Goal: Information Seeking & Learning: Learn about a topic

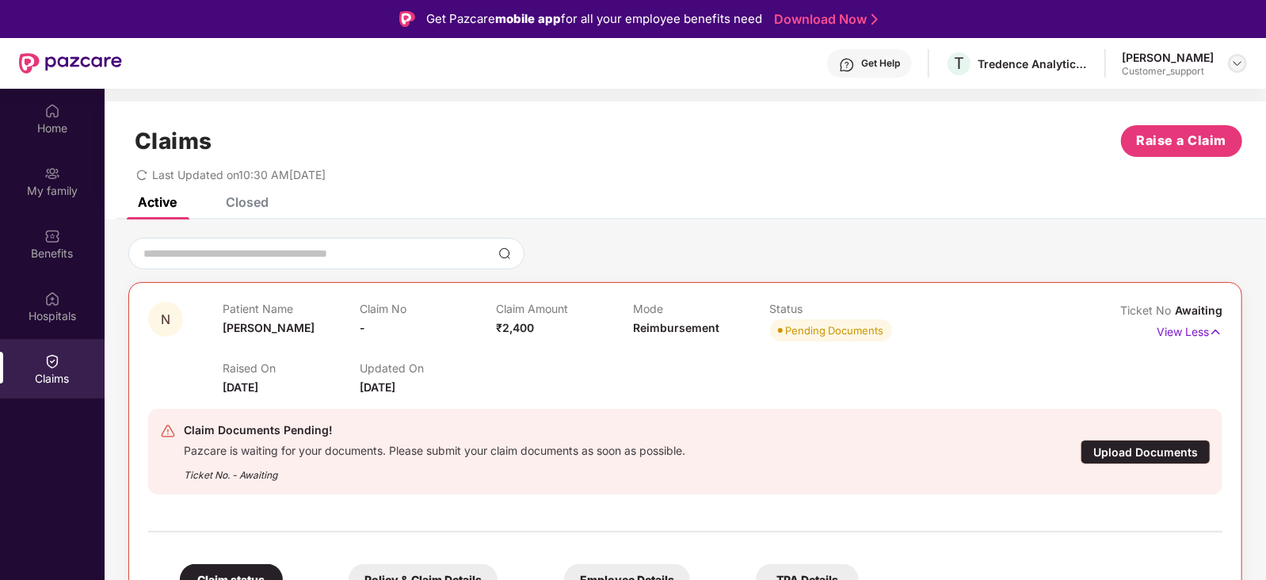
click at [1240, 63] on img at bounding box center [1237, 63] width 13 height 13
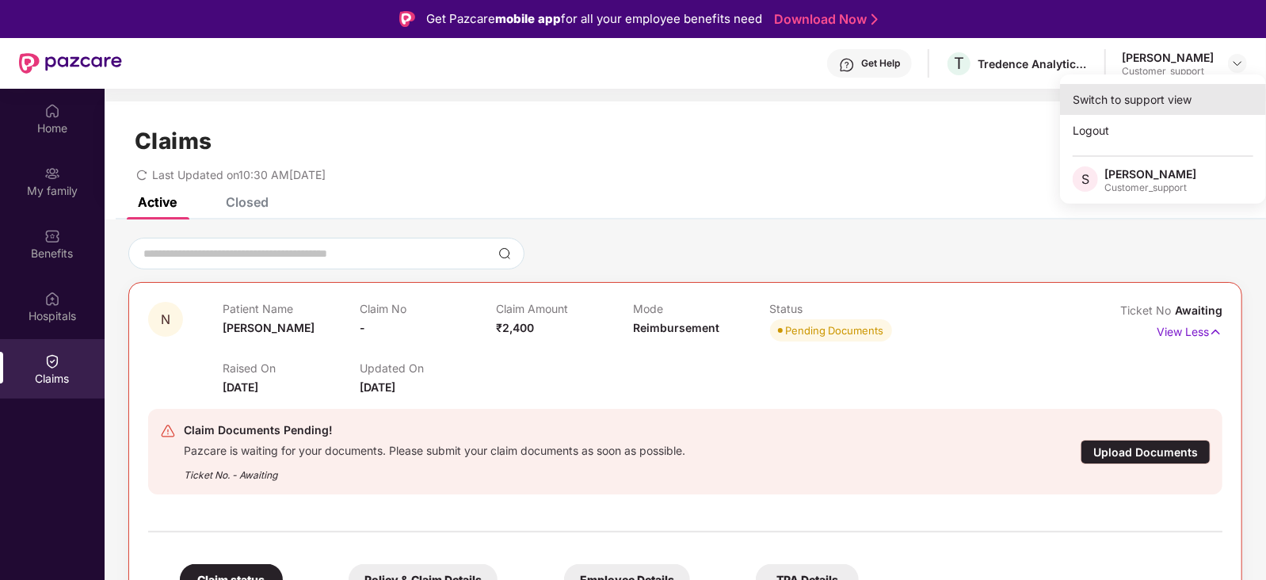
click at [1176, 93] on div "Switch to support view" at bounding box center [1163, 99] width 206 height 31
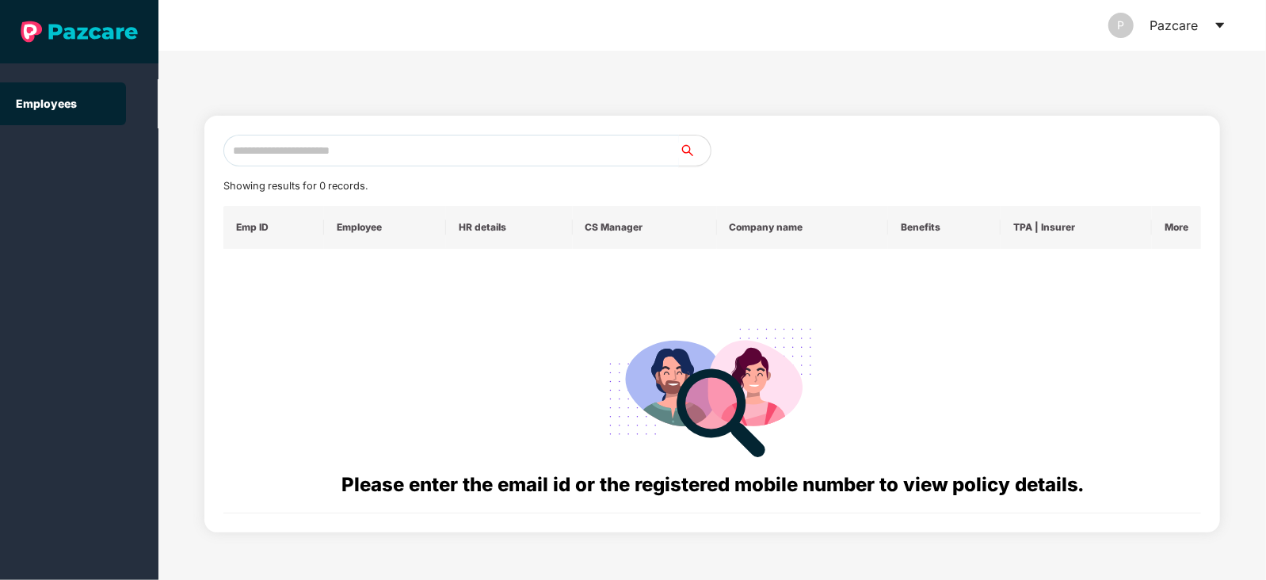
click at [511, 146] on input "text" at bounding box center [451, 151] width 456 height 32
paste input "**********"
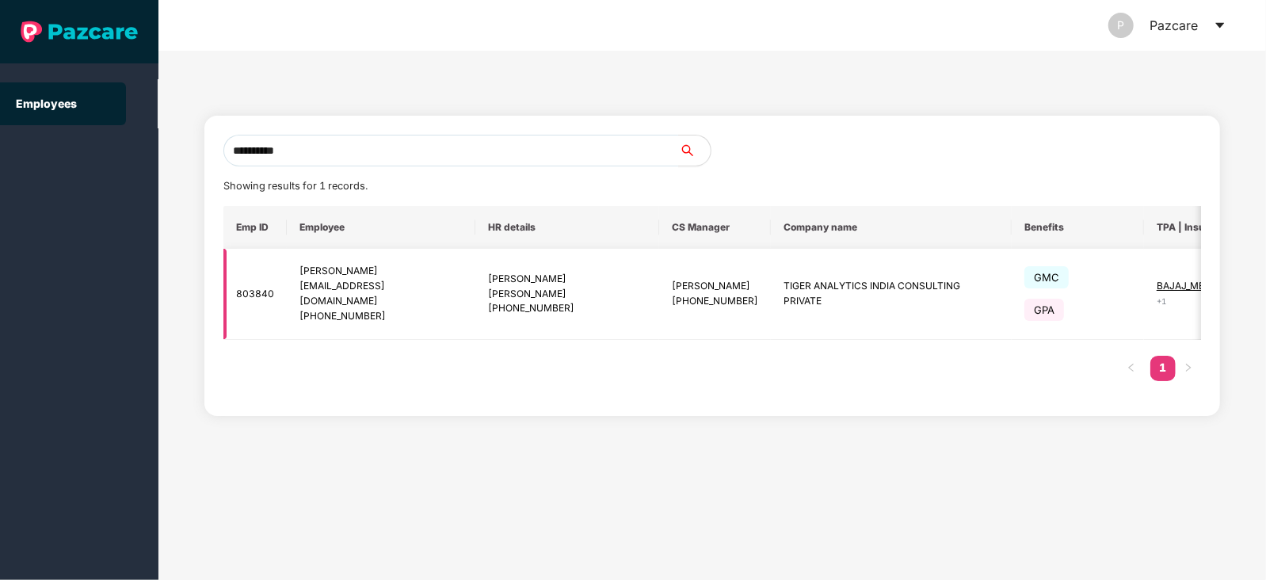
drag, startPoint x: 299, startPoint y: 297, endPoint x: 463, endPoint y: 295, distance: 163.2
click at [463, 295] on td "[PERSON_NAME] [EMAIL_ADDRESS][DOMAIN_NAME] [PHONE_NUMBER]" at bounding box center [381, 294] width 189 height 91
copy div "[EMAIL_ADDRESS][DOMAIN_NAME]"
click at [425, 271] on div "[PERSON_NAME]" at bounding box center [380, 271] width 163 height 15
drag, startPoint x: 329, startPoint y: 149, endPoint x: 258, endPoint y: 153, distance: 70.6
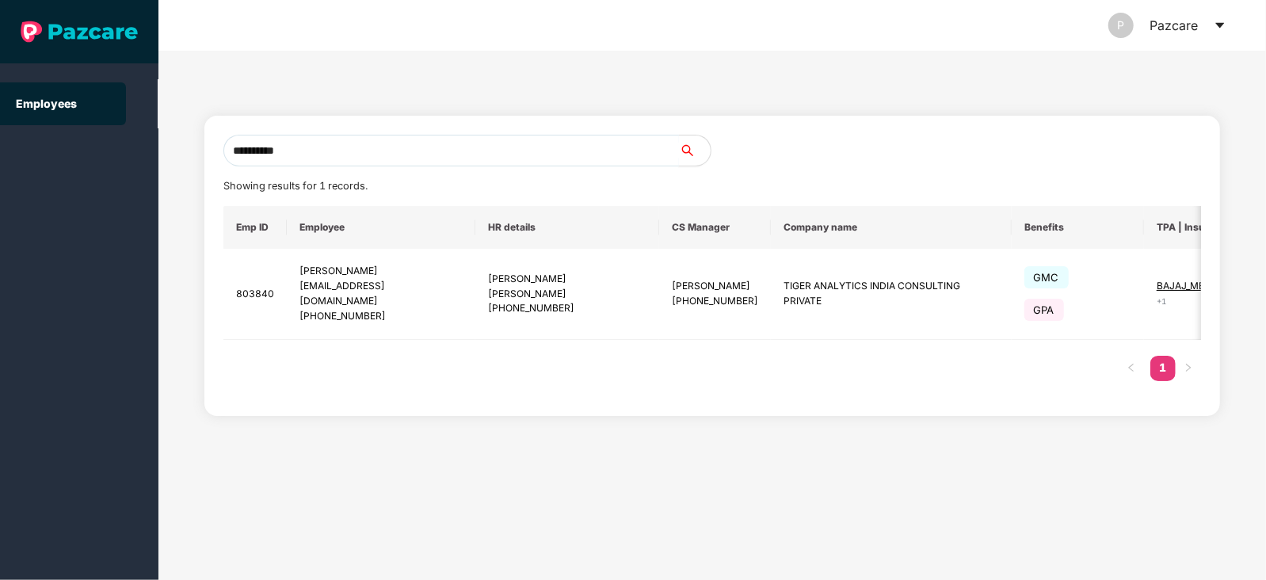
click at [258, 153] on input "**********" at bounding box center [451, 151] width 456 height 32
type input "*"
paste input "**********"
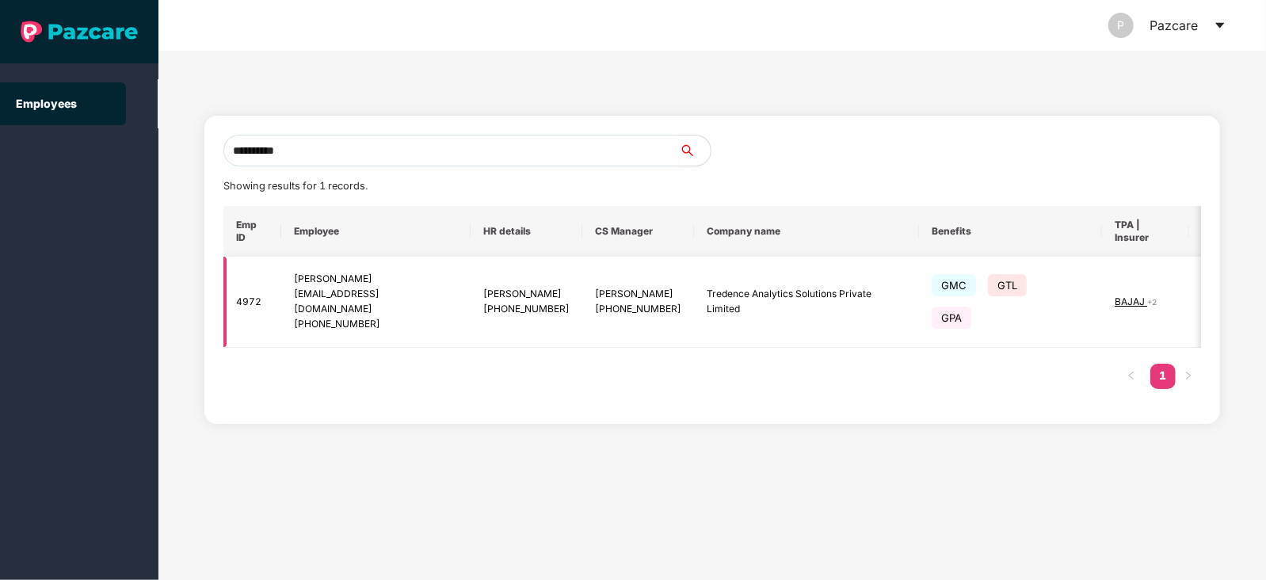
scroll to position [0, 11]
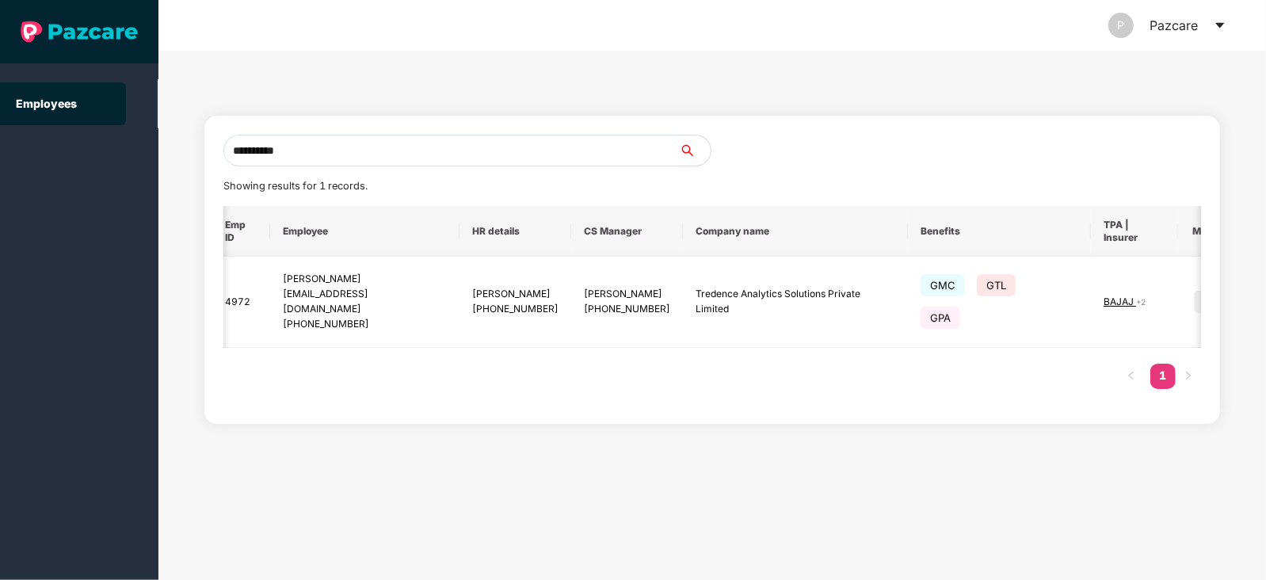
type input "**********"
click at [1194, 291] on img at bounding box center [1205, 302] width 22 height 22
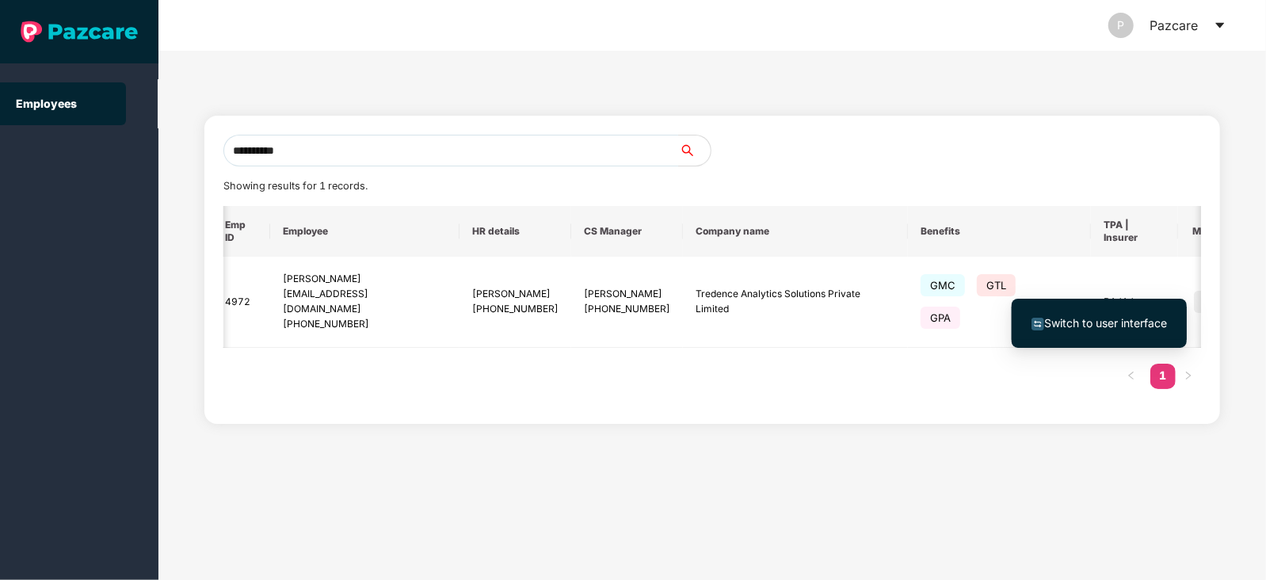
click at [1102, 318] on span "Switch to user interface" at bounding box center [1105, 322] width 123 height 13
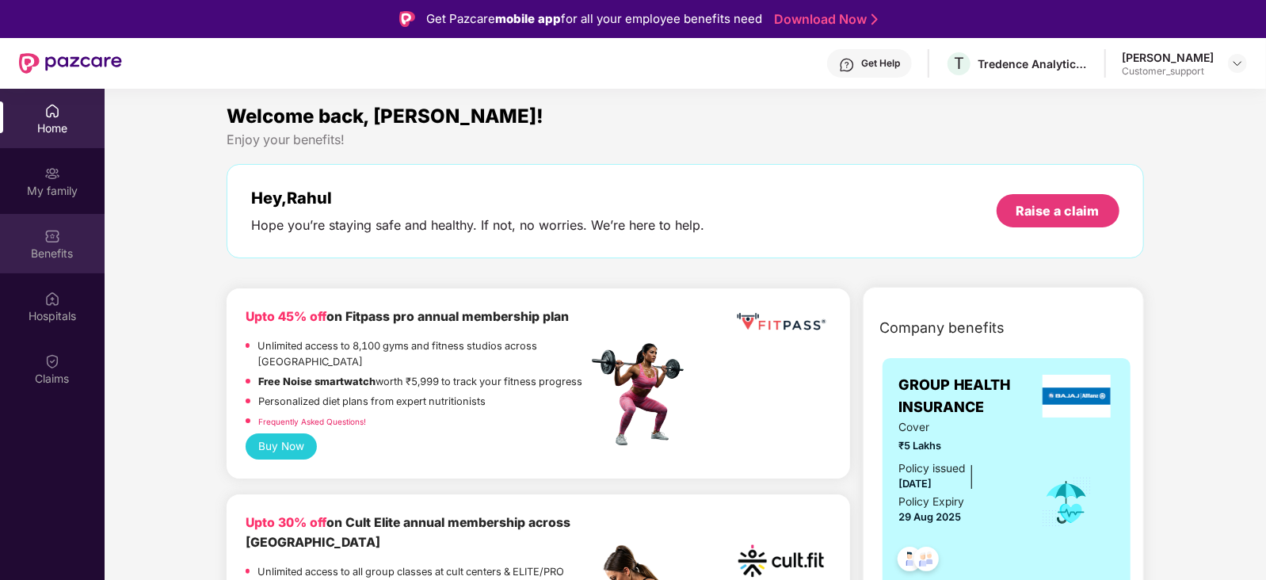
click at [40, 233] on div "Benefits" at bounding box center [52, 243] width 105 height 59
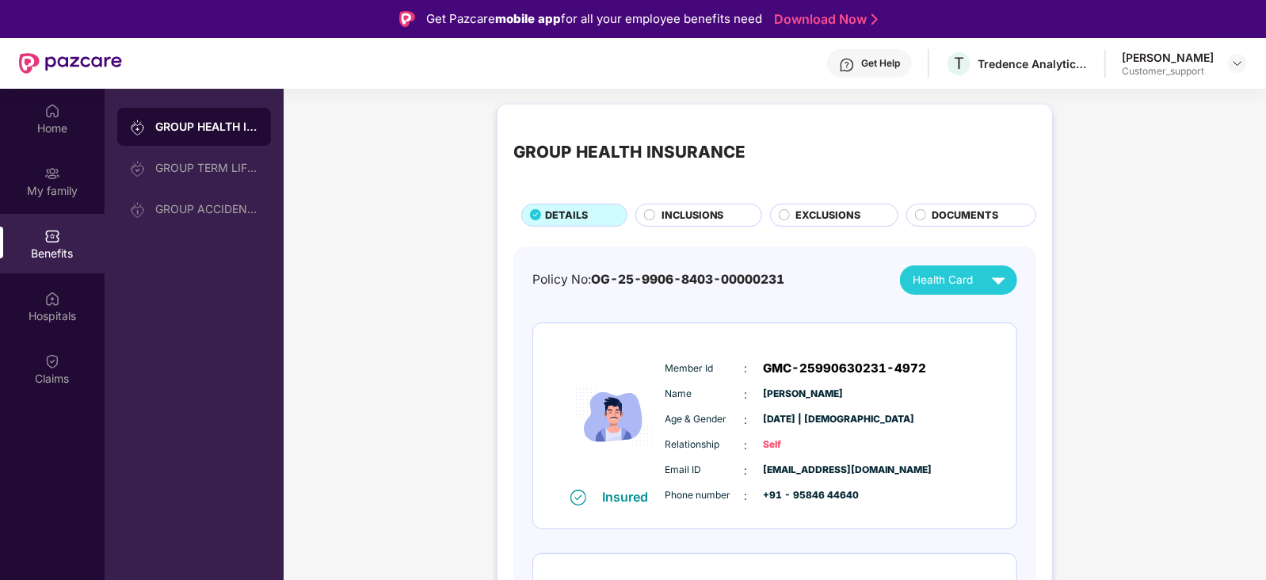
click at [943, 219] on span "DOCUMENTS" at bounding box center [965, 216] width 67 height 16
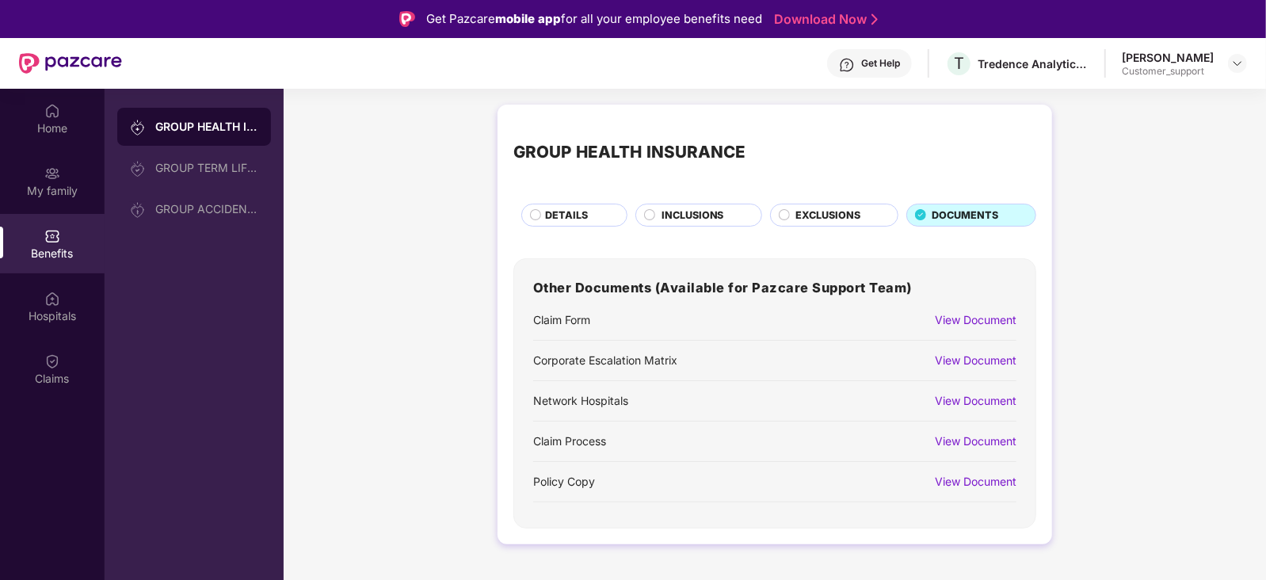
click at [986, 325] on div "View Document" at bounding box center [976, 319] width 82 height 17
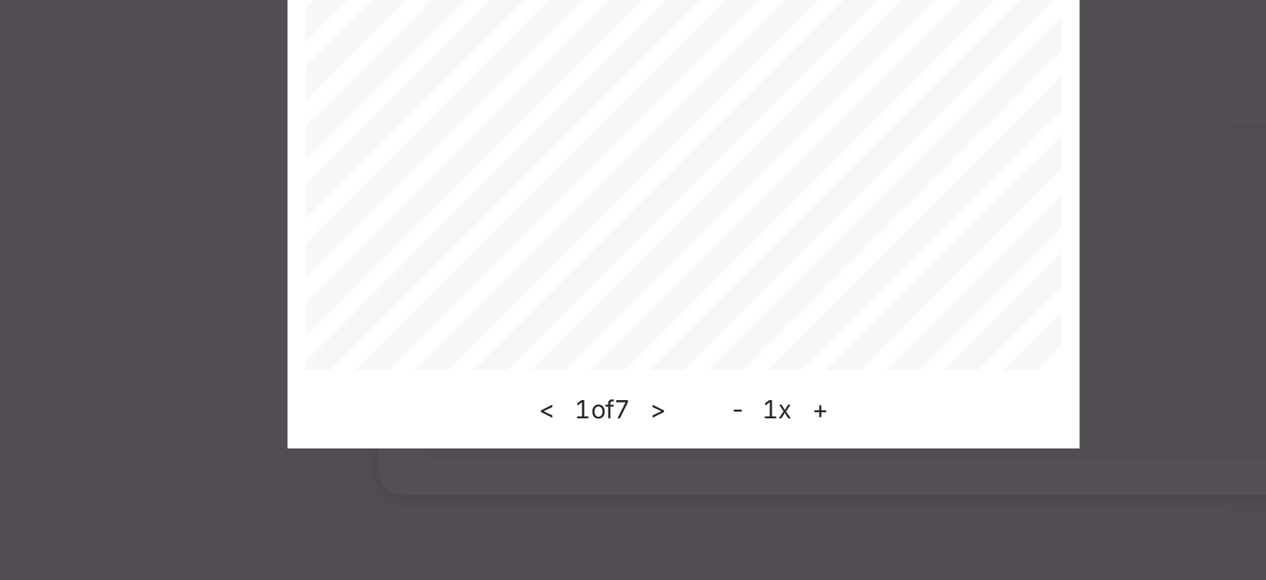
scroll to position [2, 0]
click at [624, 501] on button ">" at bounding box center [621, 503] width 17 height 19
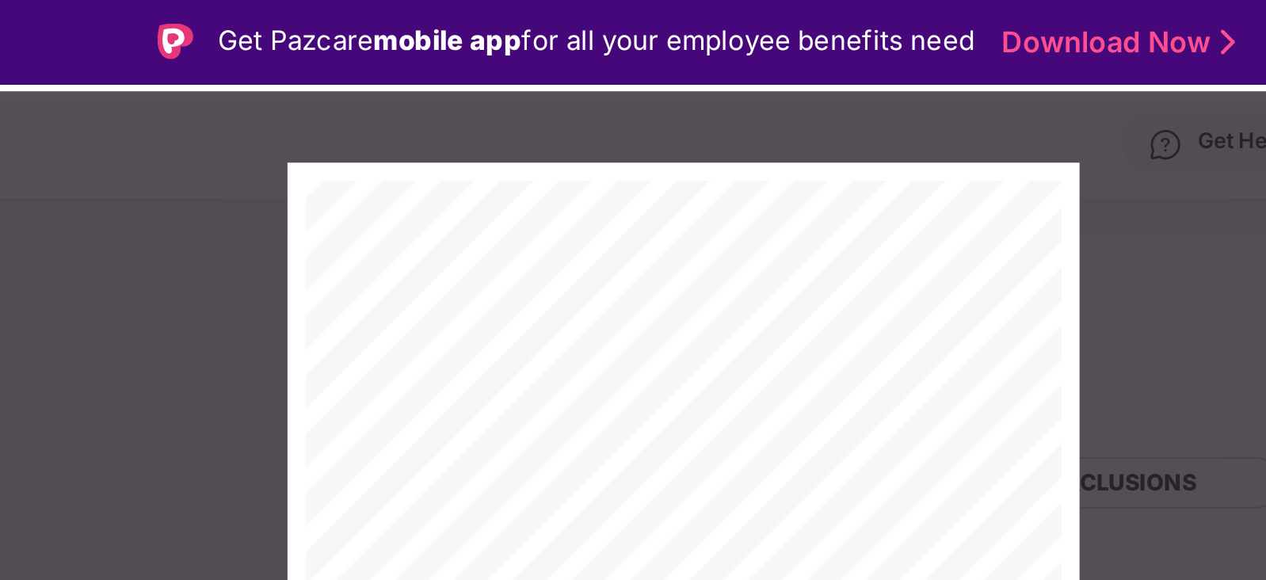
scroll to position [69, 0]
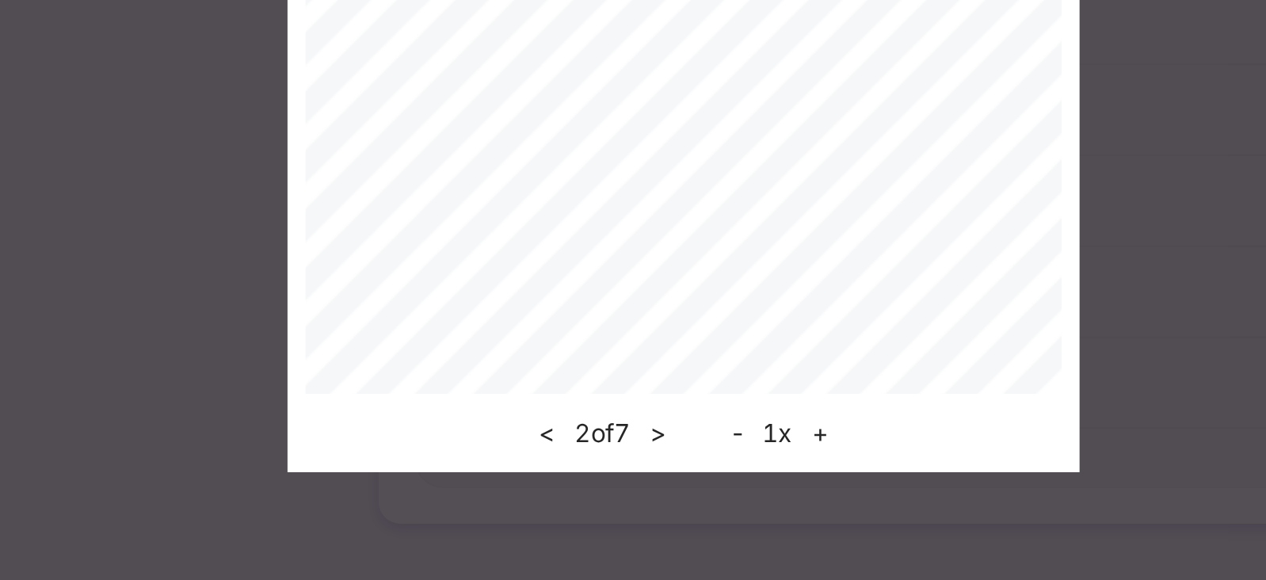
click at [626, 505] on button ">" at bounding box center [621, 503] width 17 height 19
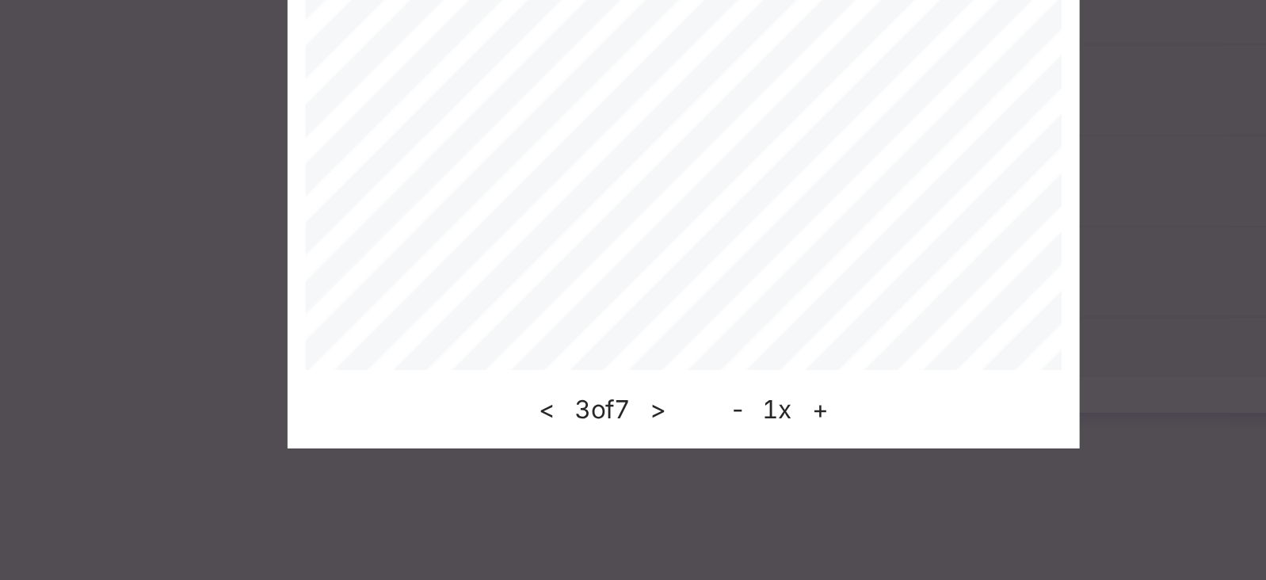
scroll to position [55, 0]
click at [627, 506] on button ">" at bounding box center [621, 503] width 17 height 19
click at [570, 505] on button "<" at bounding box center [572, 503] width 17 height 19
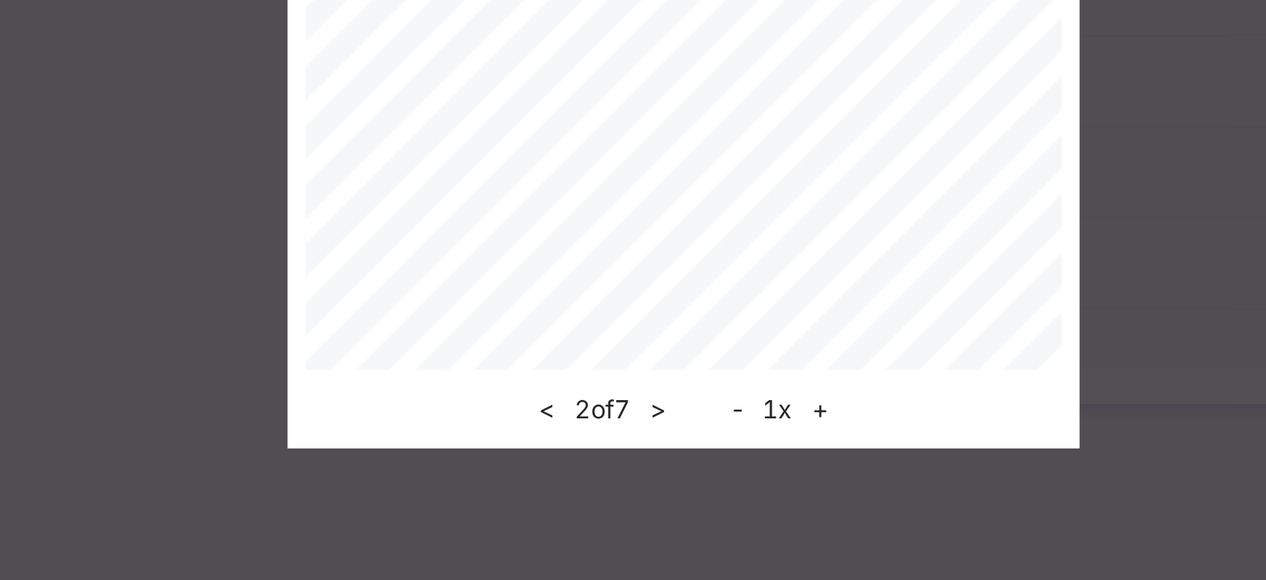
click at [570, 505] on button "<" at bounding box center [572, 503] width 17 height 19
click at [626, 504] on button ">" at bounding box center [621, 503] width 17 height 19
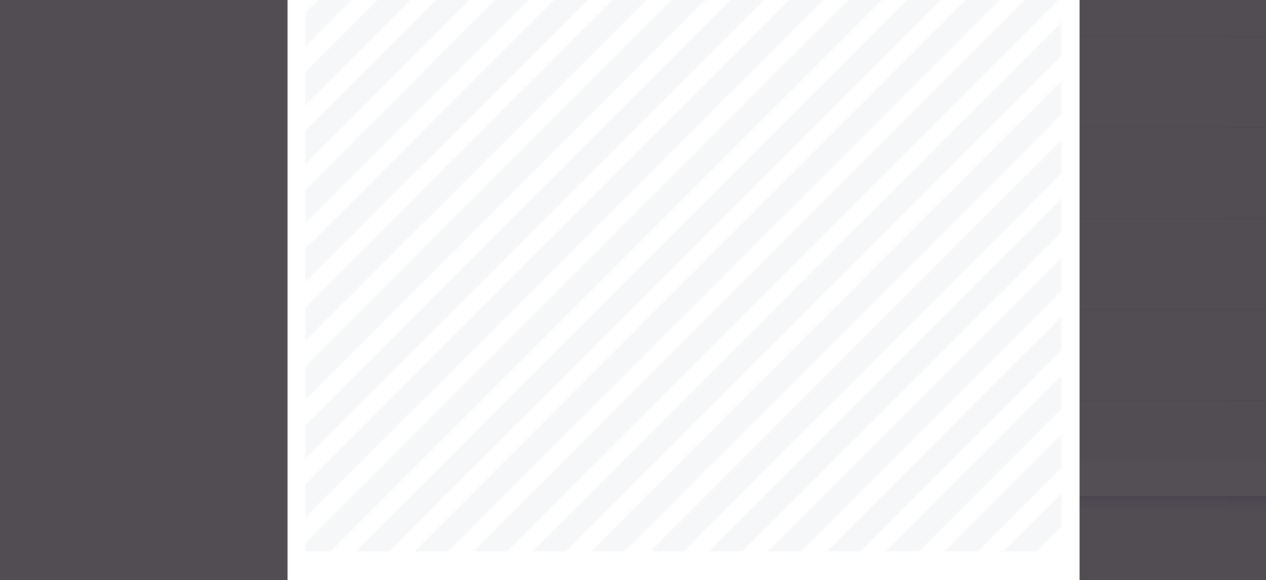
scroll to position [83, 0]
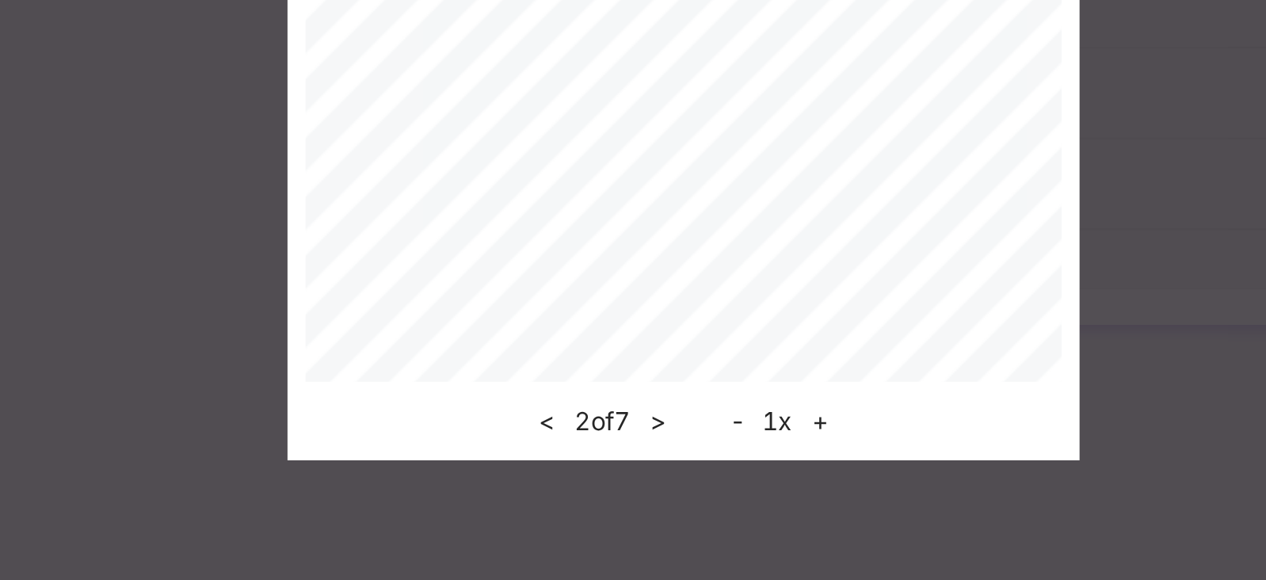
click at [571, 505] on button "<" at bounding box center [572, 503] width 17 height 19
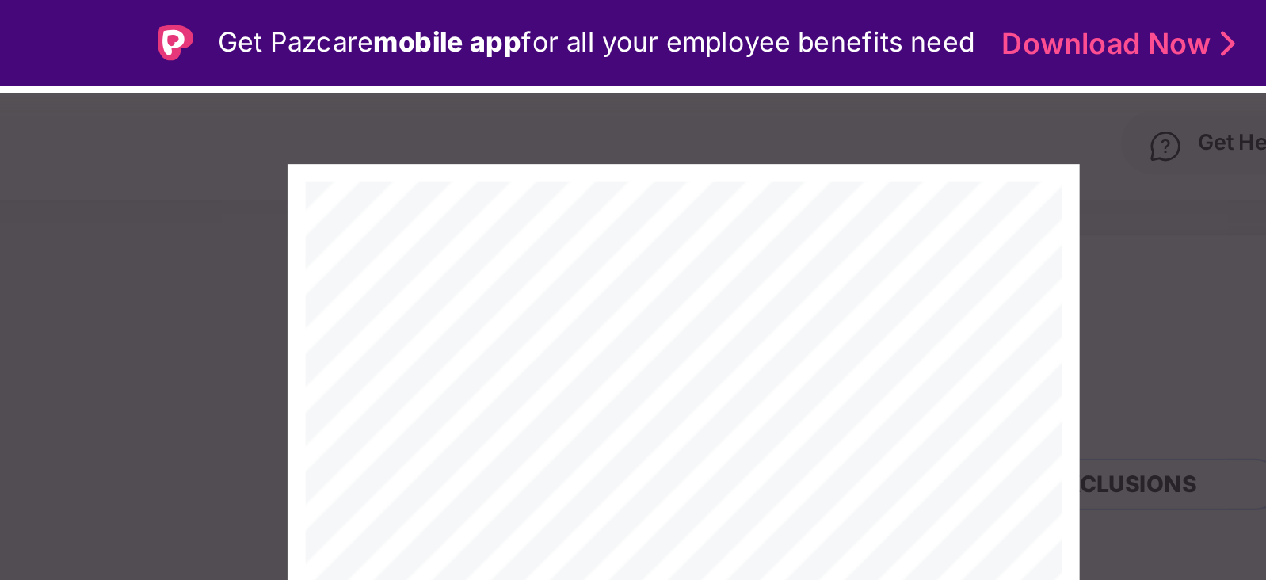
scroll to position [69, 0]
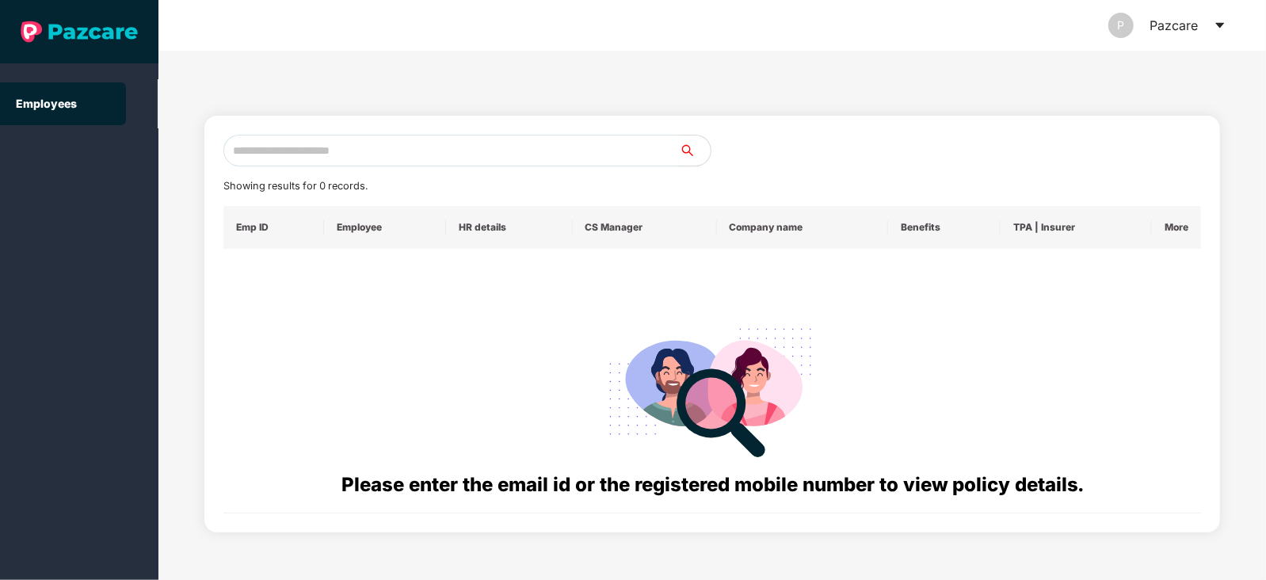
click at [343, 164] on input "text" at bounding box center [451, 151] width 456 height 32
paste input "**********"
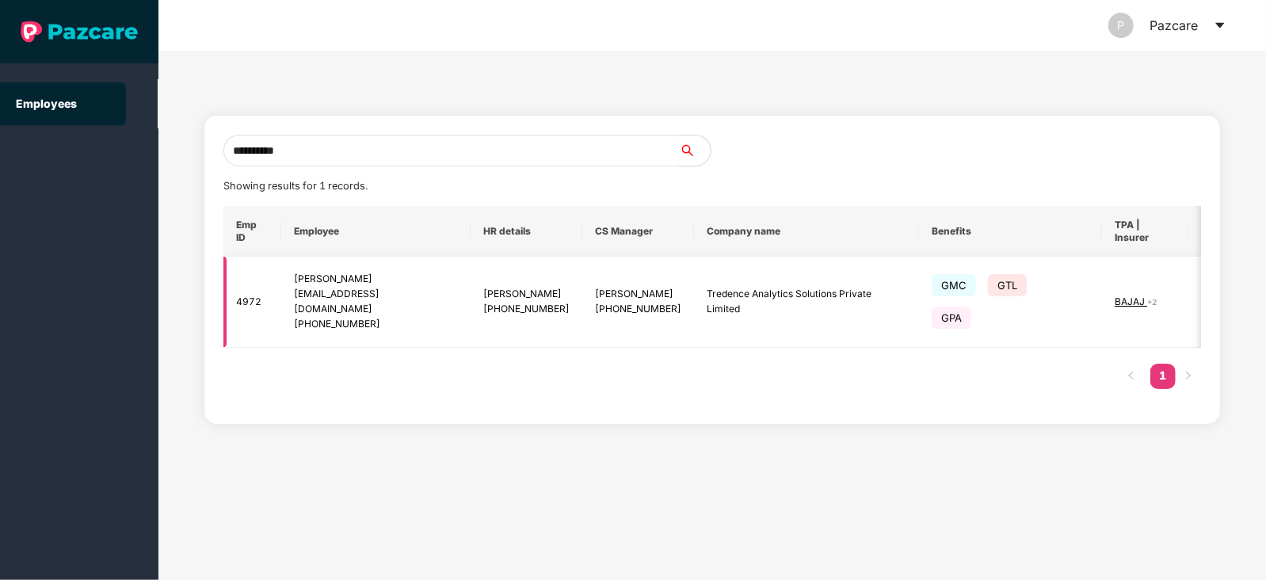
type input "**********"
click at [1205, 291] on img at bounding box center [1216, 302] width 22 height 22
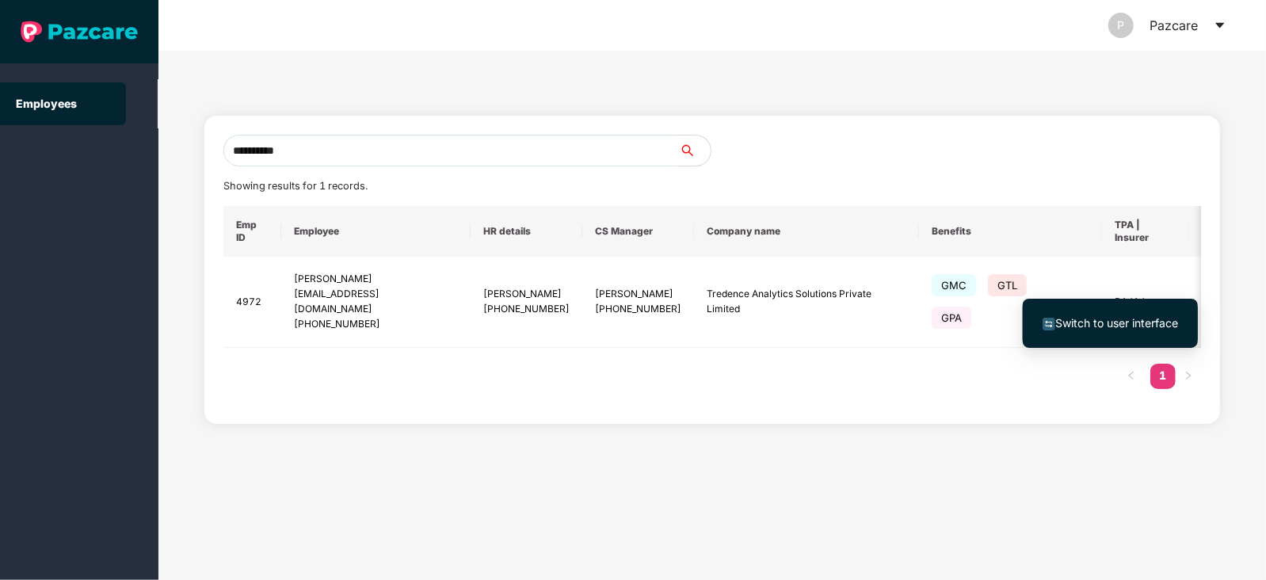
click at [1125, 316] on span "Switch to user interface" at bounding box center [1116, 322] width 123 height 13
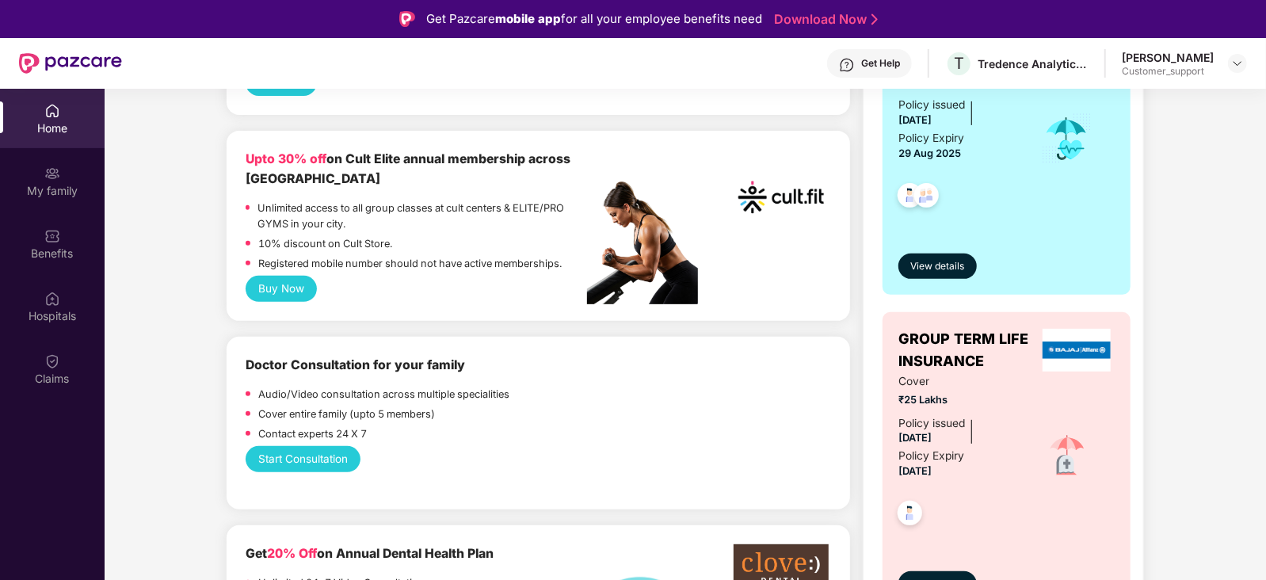
scroll to position [362, 0]
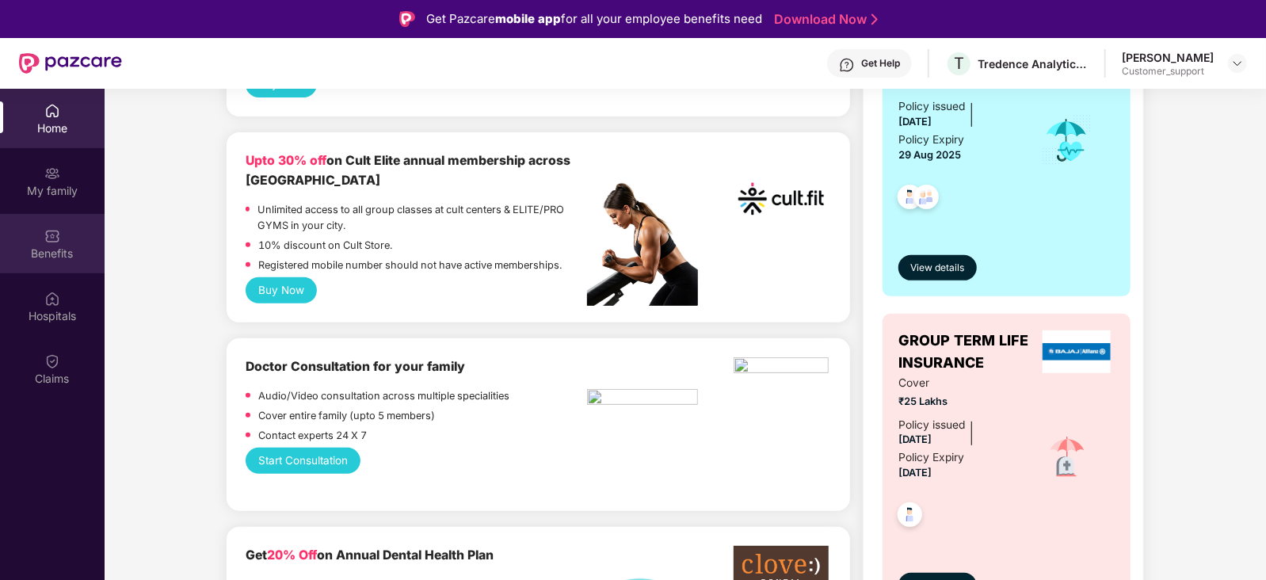
click at [64, 228] on div "Benefits" at bounding box center [52, 243] width 105 height 59
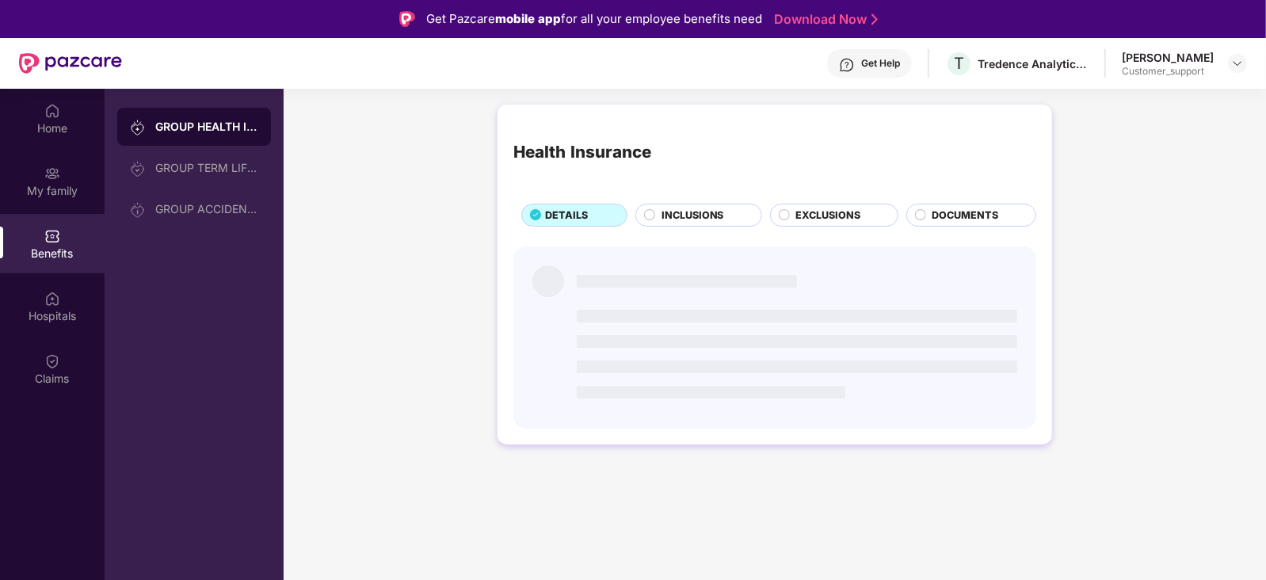
scroll to position [0, 0]
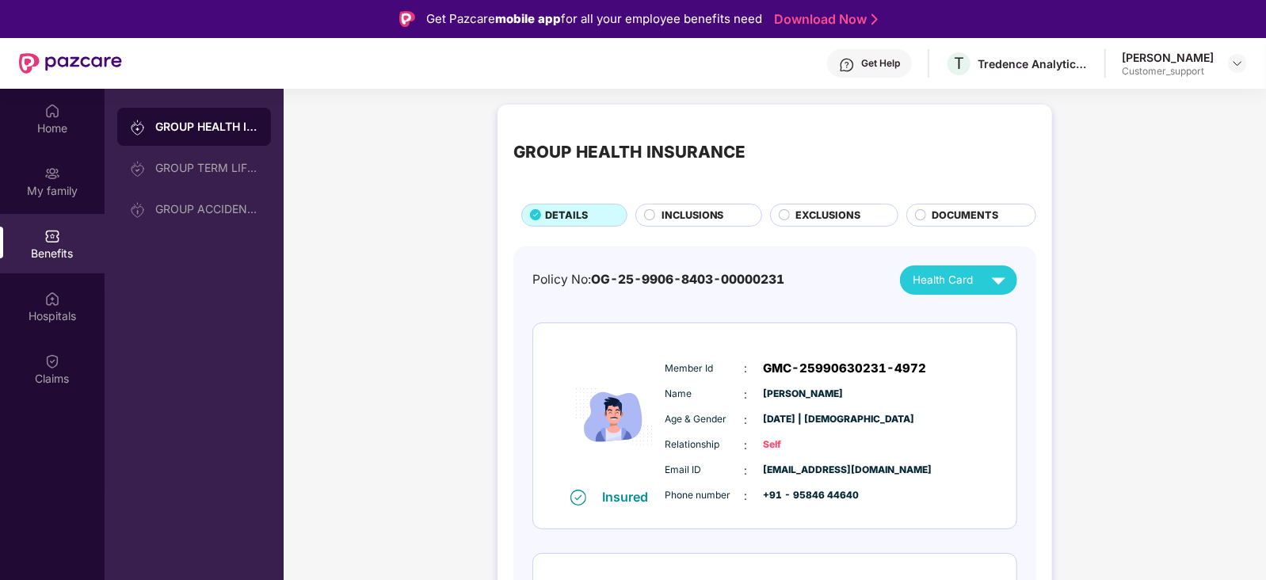
click at [670, 216] on span "INCLUSIONS" at bounding box center [692, 216] width 63 height 16
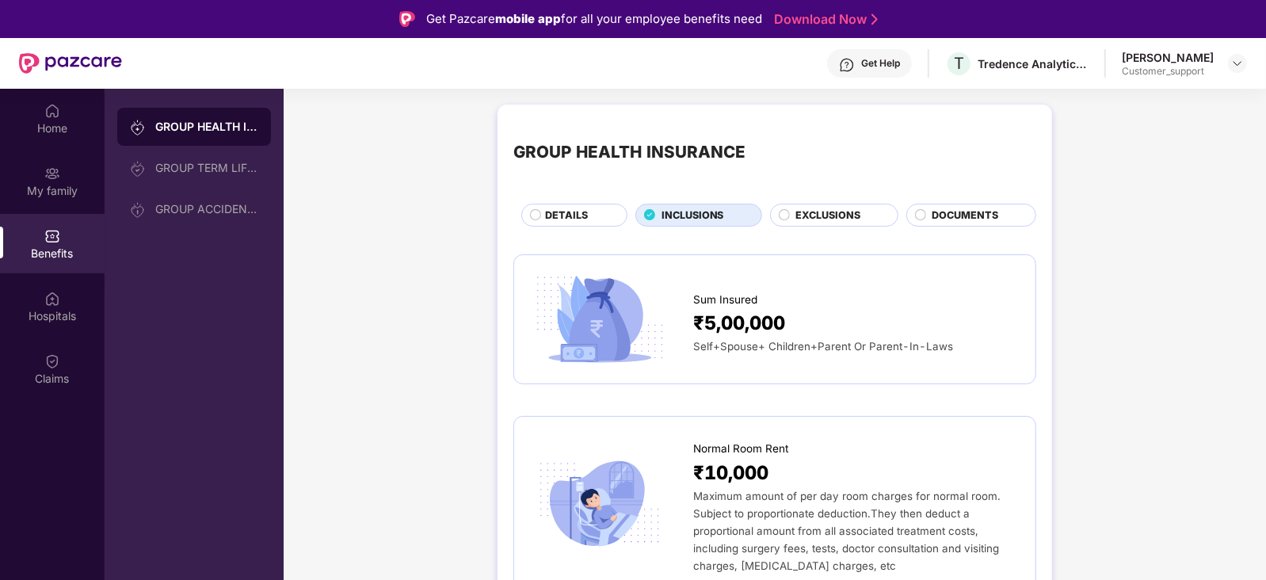
click at [588, 212] on div "DETAILS" at bounding box center [578, 217] width 82 height 18
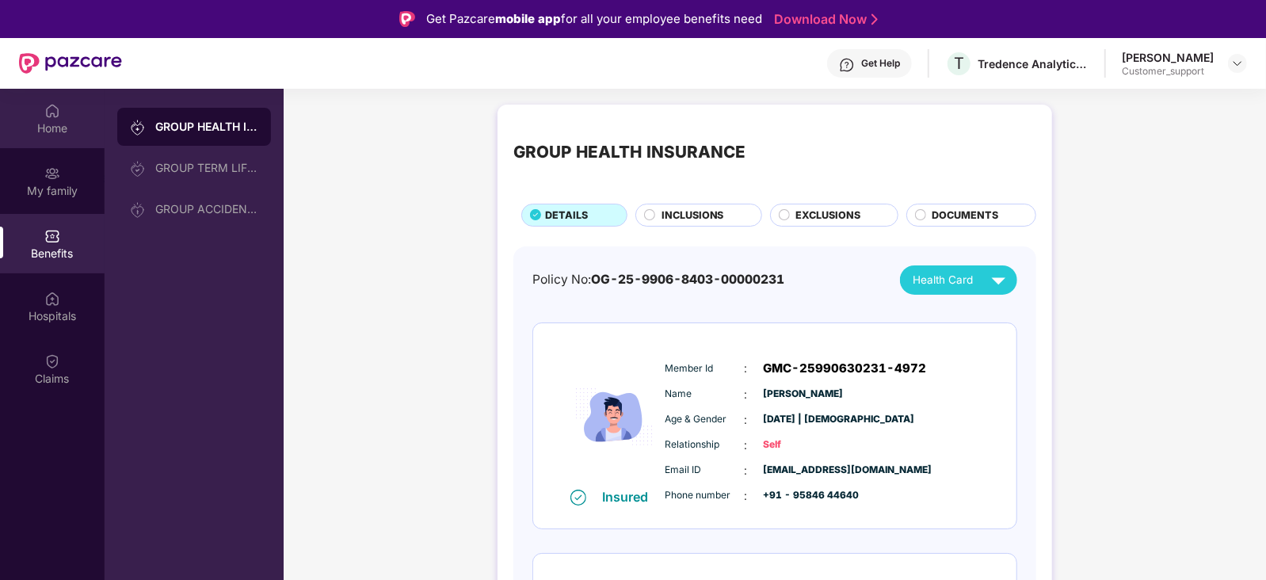
click at [63, 124] on div "Home" at bounding box center [52, 128] width 105 height 16
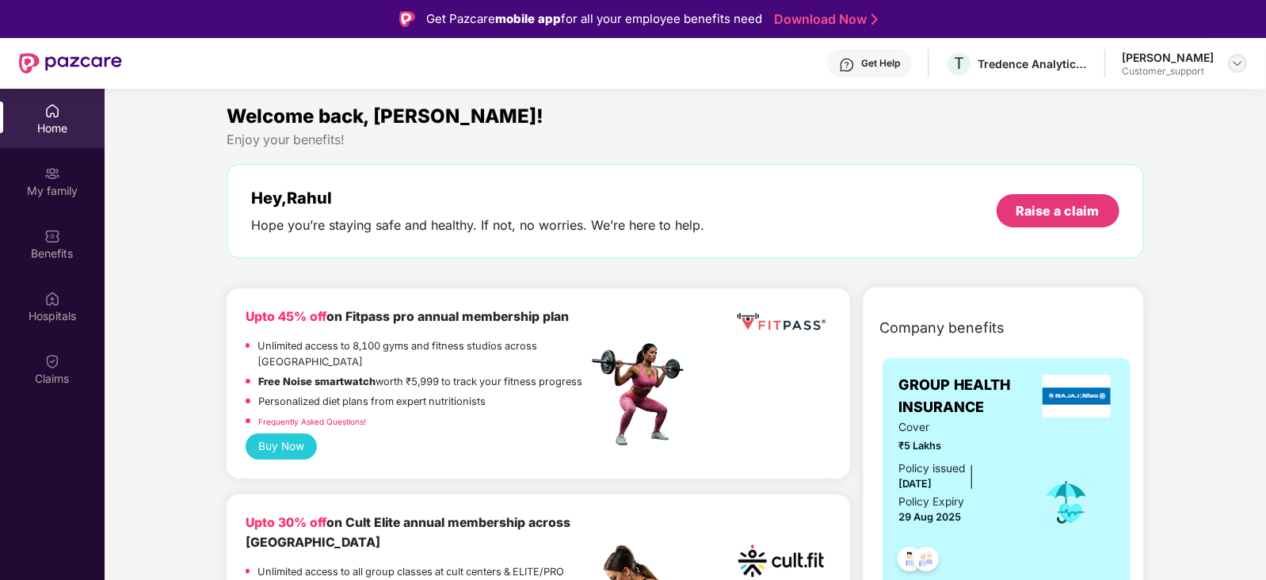
click at [1238, 55] on div at bounding box center [1237, 63] width 19 height 19
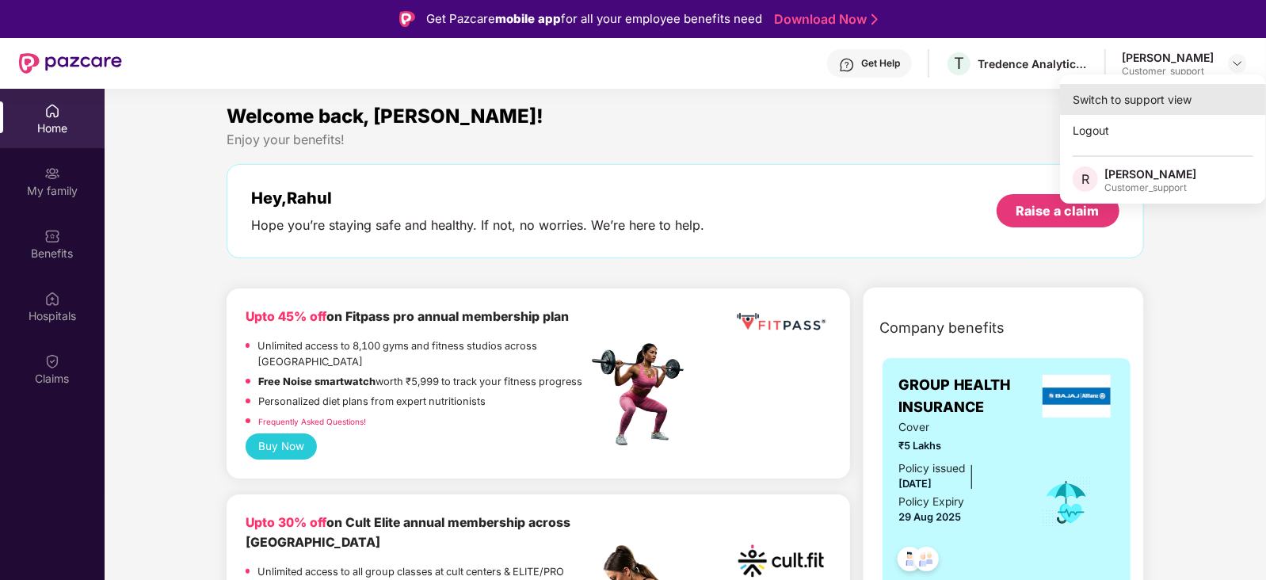
click at [1182, 88] on div "Switch to support view" at bounding box center [1163, 99] width 206 height 31
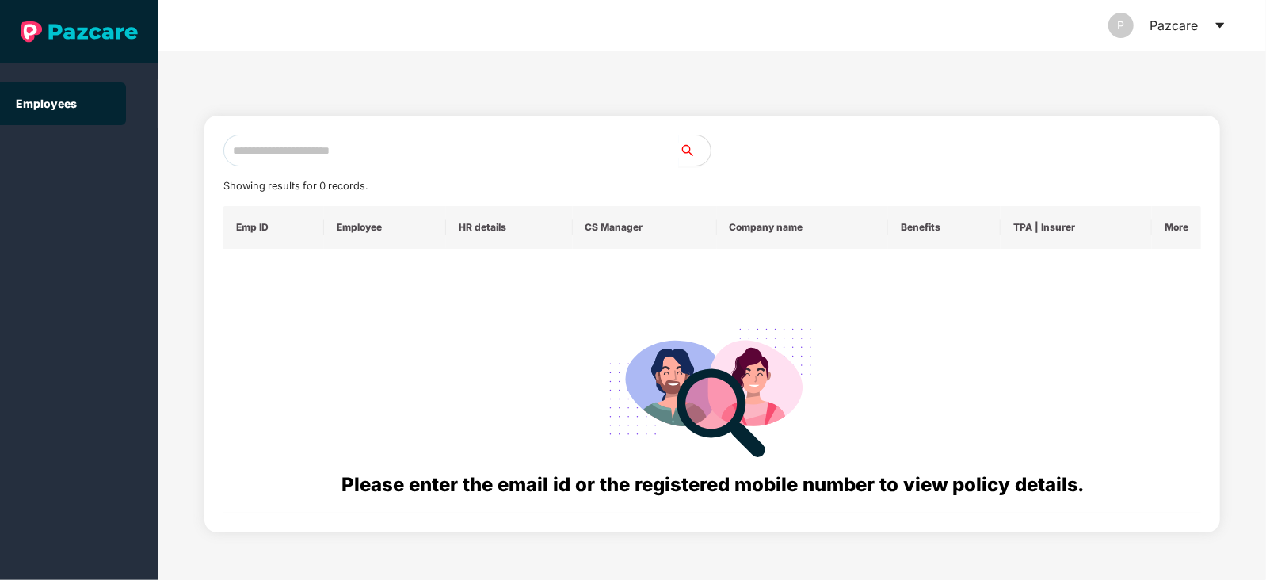
click at [432, 144] on input "text" at bounding box center [451, 151] width 456 height 32
paste input "**********"
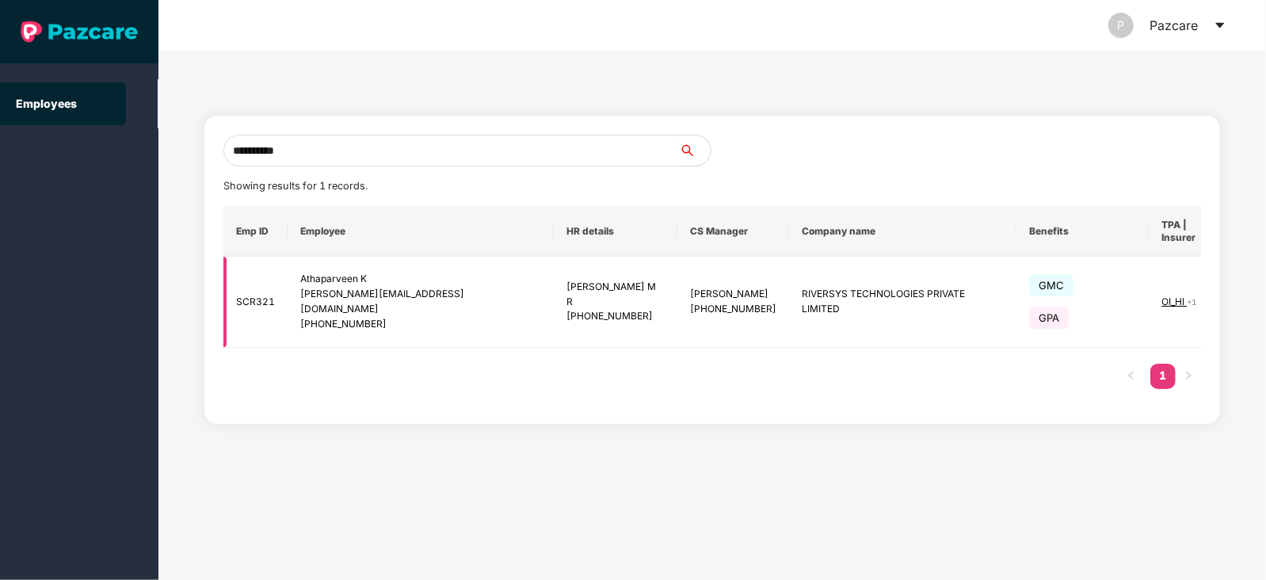
type input "**********"
click at [1254, 291] on img at bounding box center [1265, 302] width 22 height 22
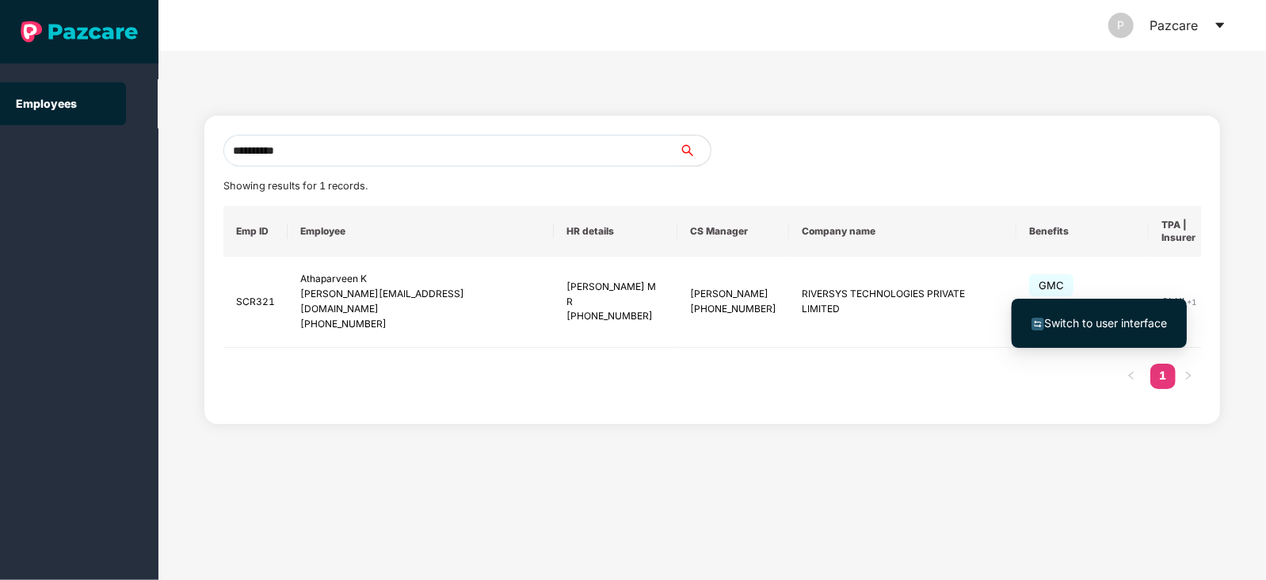
click at [1092, 321] on span "Switch to user interface" at bounding box center [1105, 322] width 123 height 13
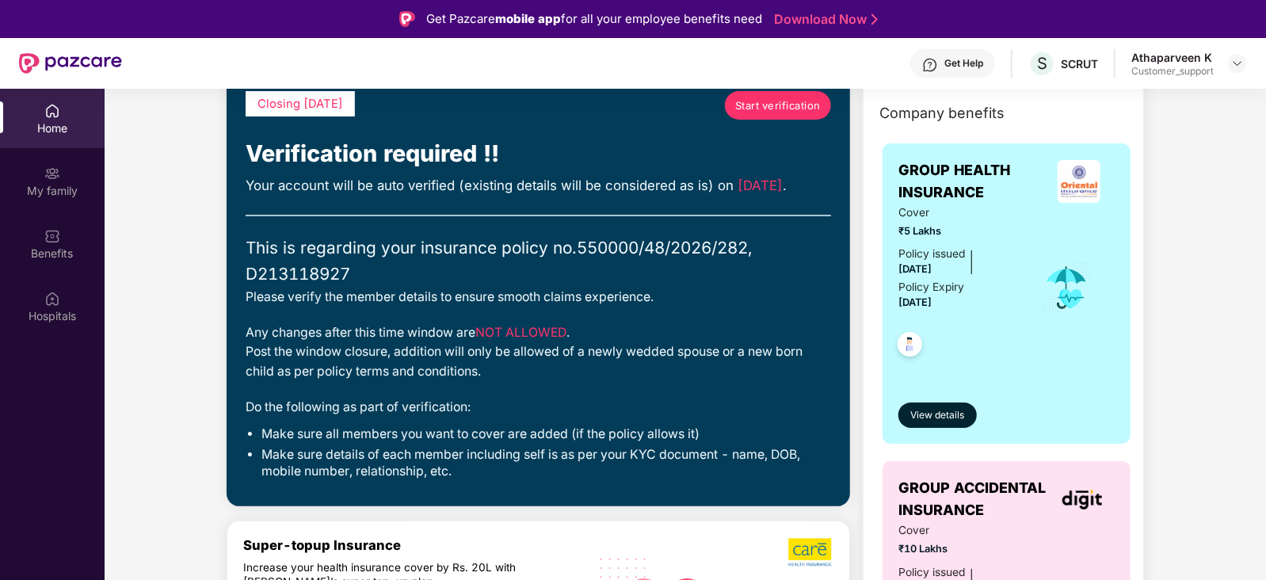
scroll to position [36, 0]
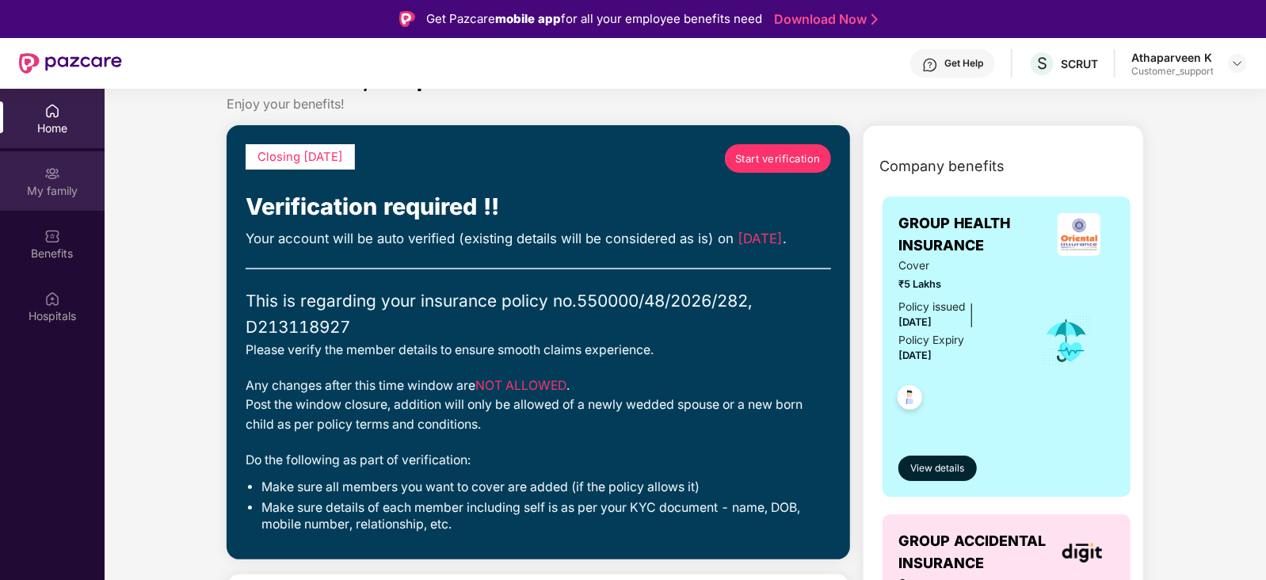
click at [56, 170] on img at bounding box center [52, 174] width 16 height 16
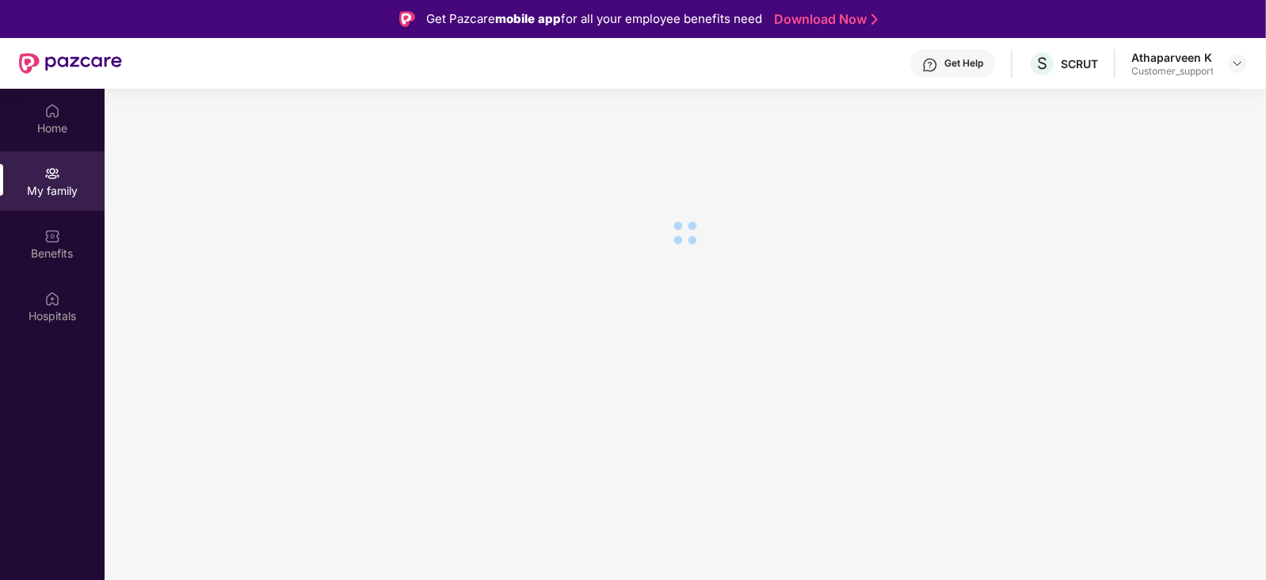
scroll to position [0, 0]
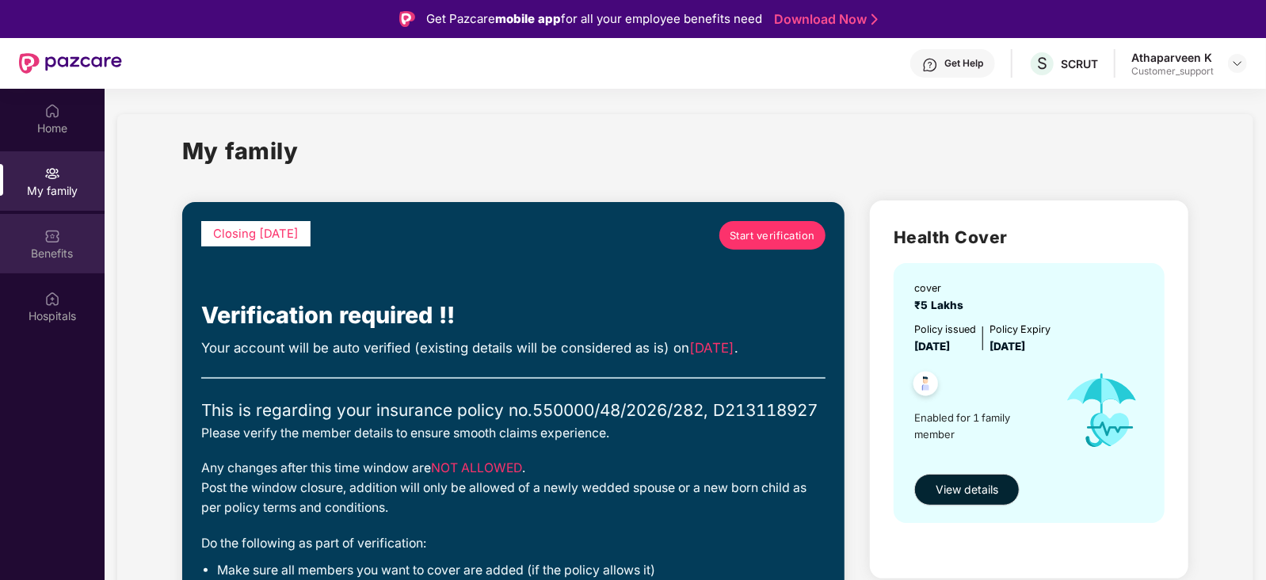
click at [51, 228] on img at bounding box center [52, 236] width 16 height 16
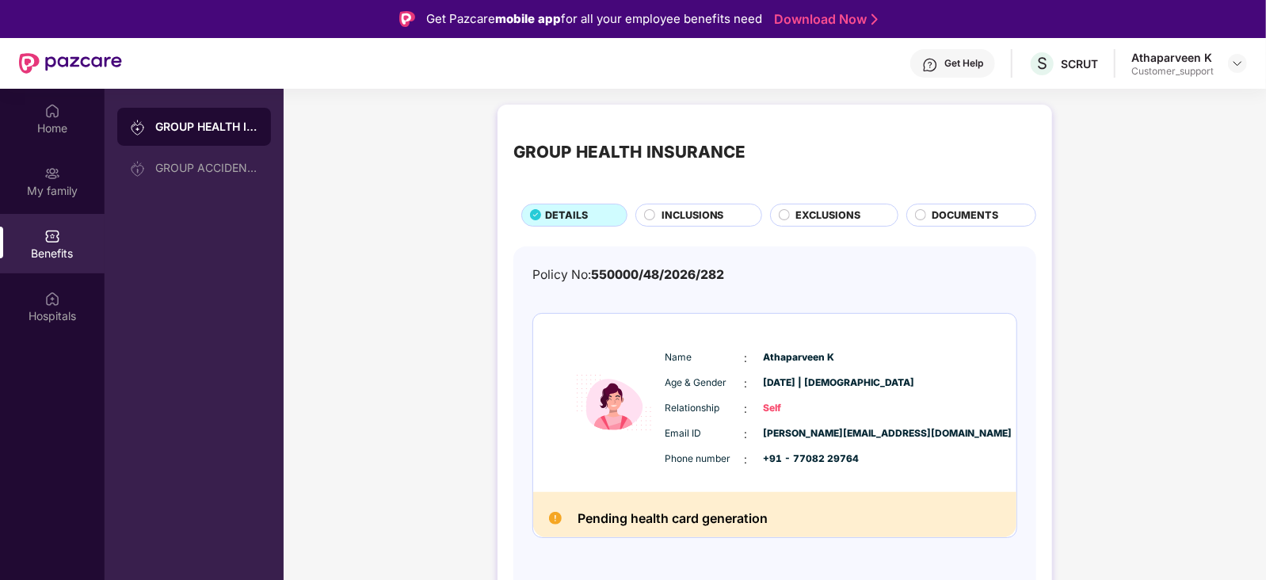
click at [695, 212] on span "INCLUSIONS" at bounding box center [692, 216] width 63 height 16
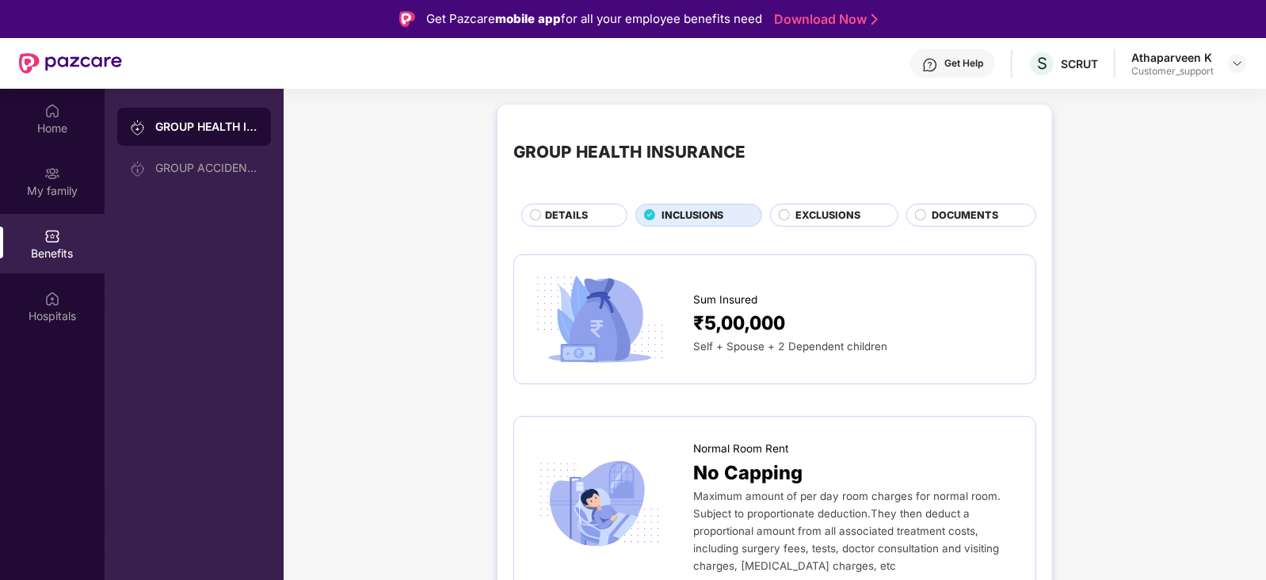
click at [931, 65] on img at bounding box center [930, 65] width 16 height 16
click at [1240, 58] on img at bounding box center [1237, 63] width 13 height 13
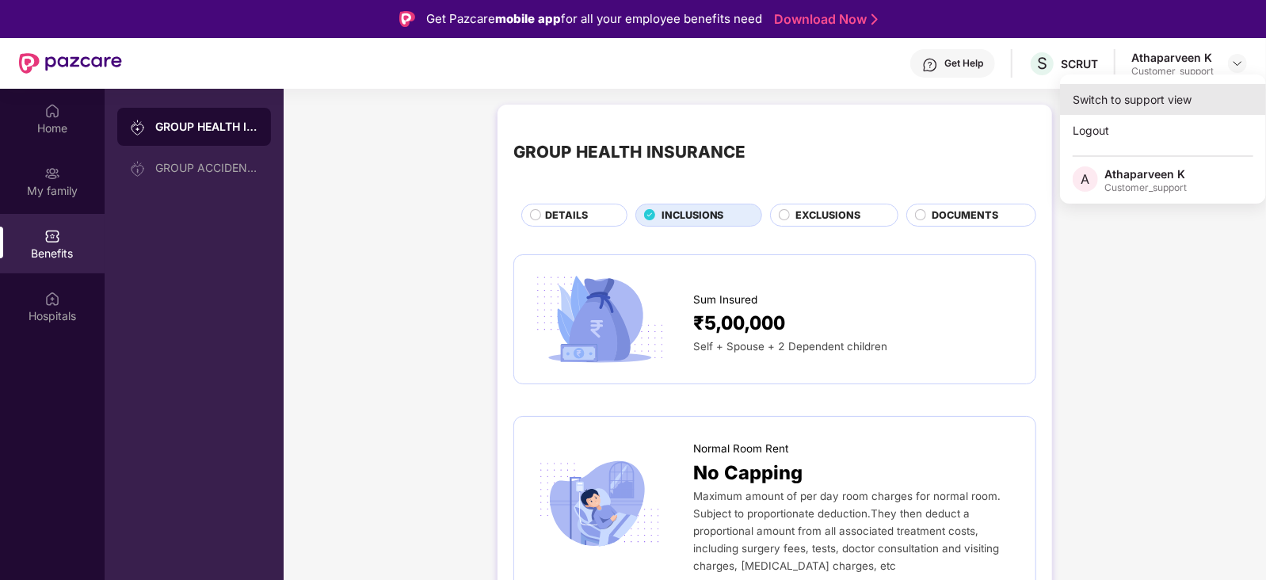
click at [1178, 93] on div "Switch to support view" at bounding box center [1163, 99] width 206 height 31
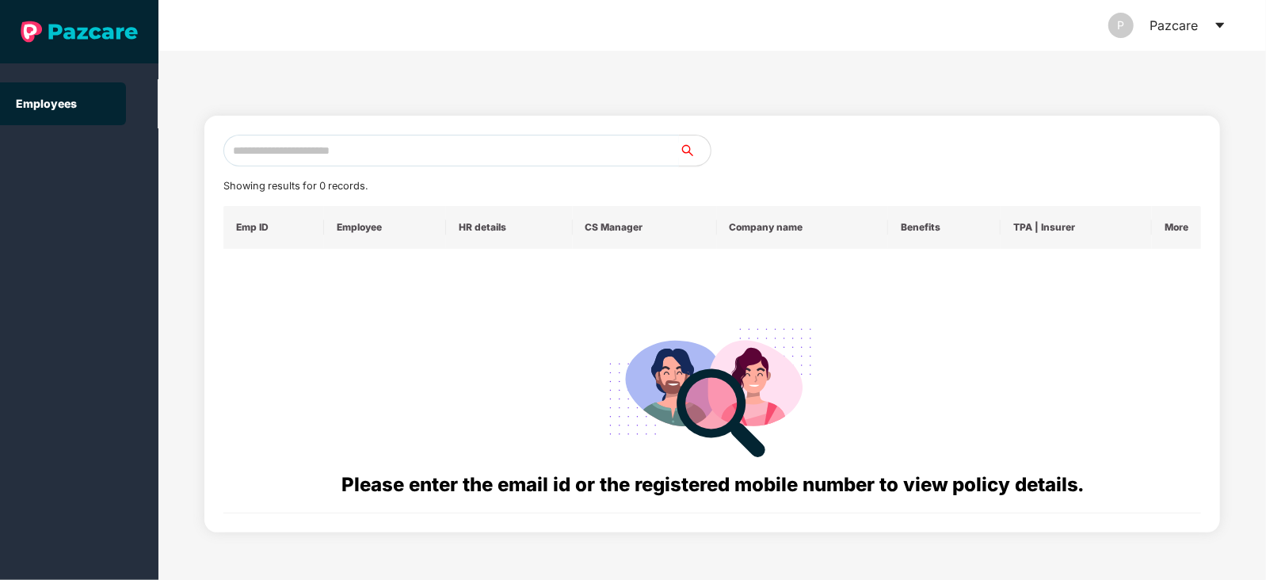
click at [458, 153] on input "text" at bounding box center [451, 151] width 456 height 32
paste input "**********"
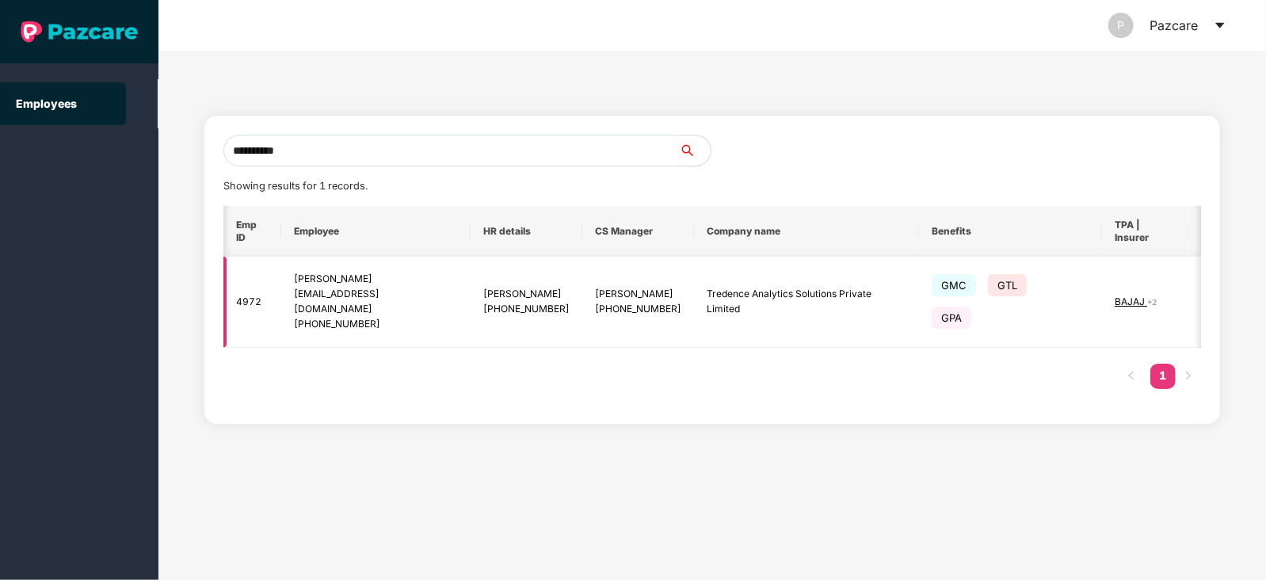
scroll to position [0, 11]
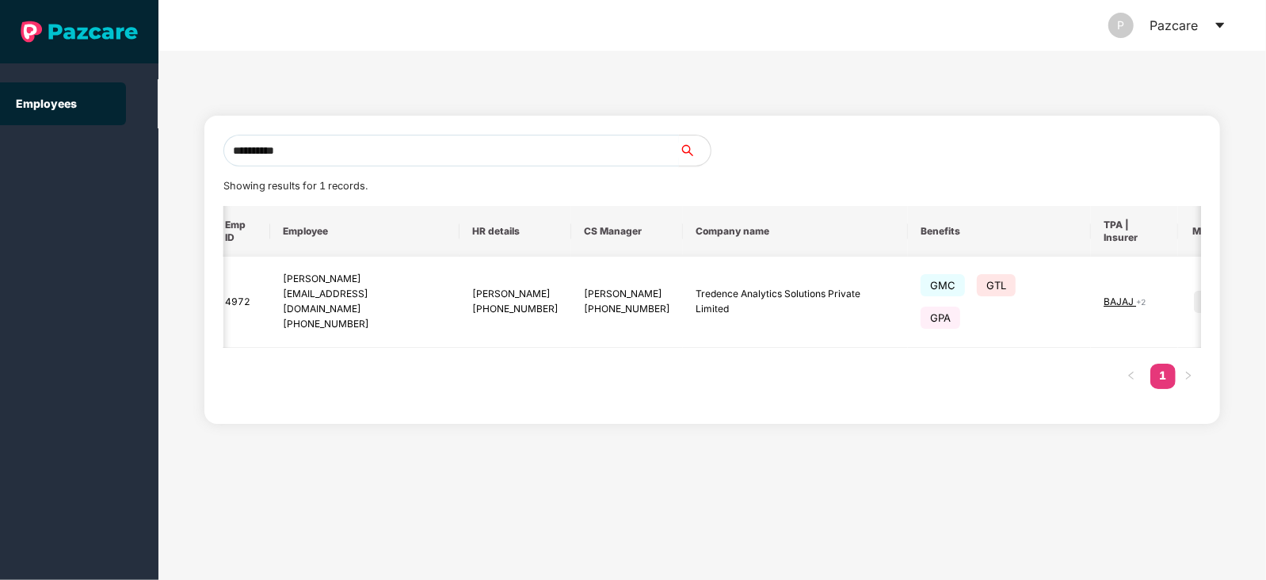
type input "**********"
click at [1194, 291] on img at bounding box center [1205, 302] width 22 height 22
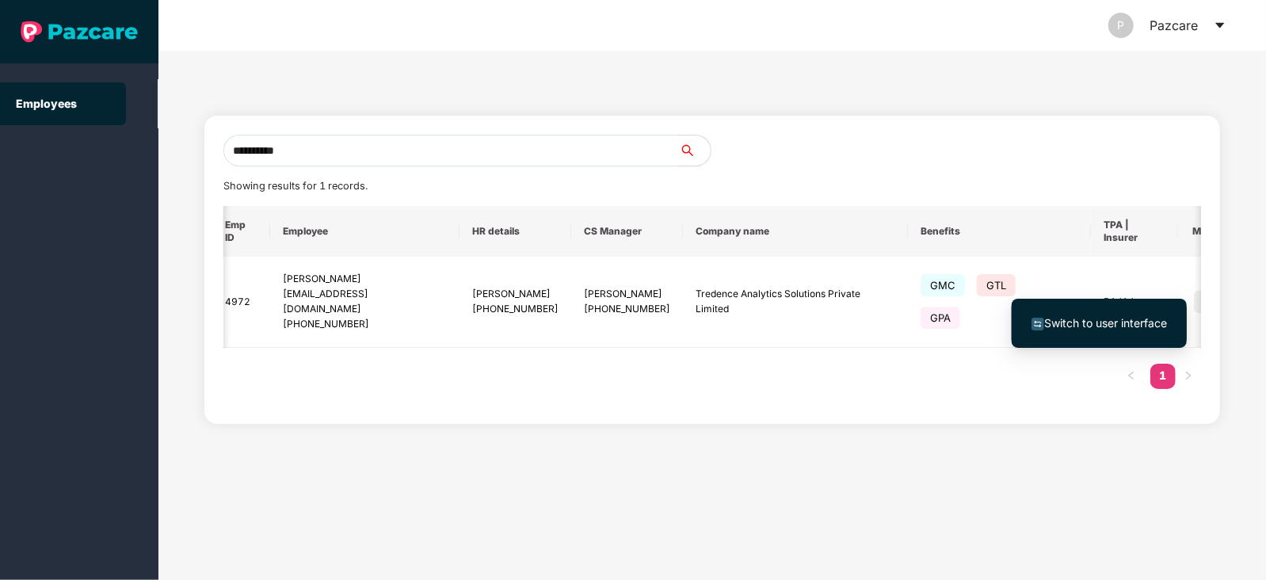
click at [1130, 322] on span "Switch to user interface" at bounding box center [1105, 322] width 123 height 13
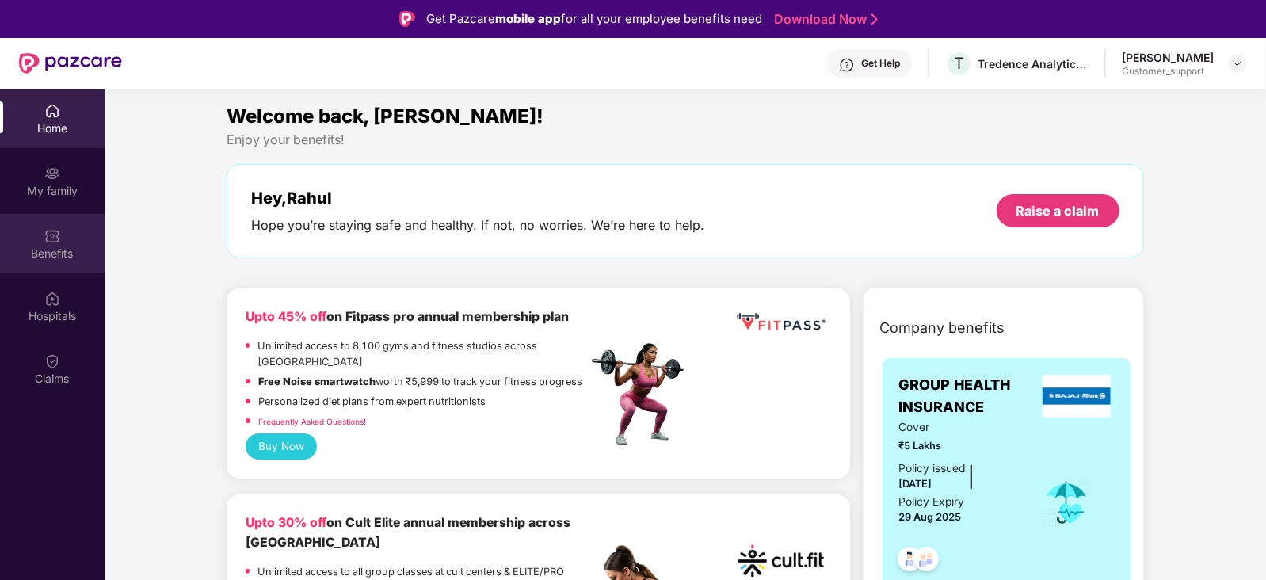
click at [58, 246] on div "Benefits" at bounding box center [52, 254] width 105 height 16
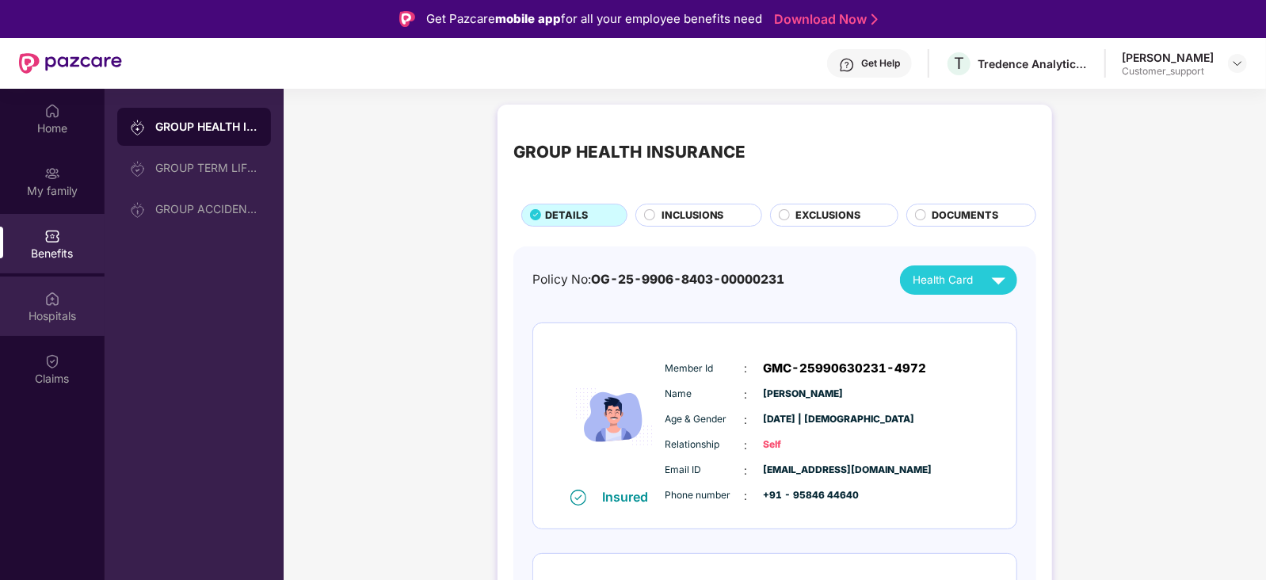
click at [55, 295] on img at bounding box center [52, 299] width 16 height 16
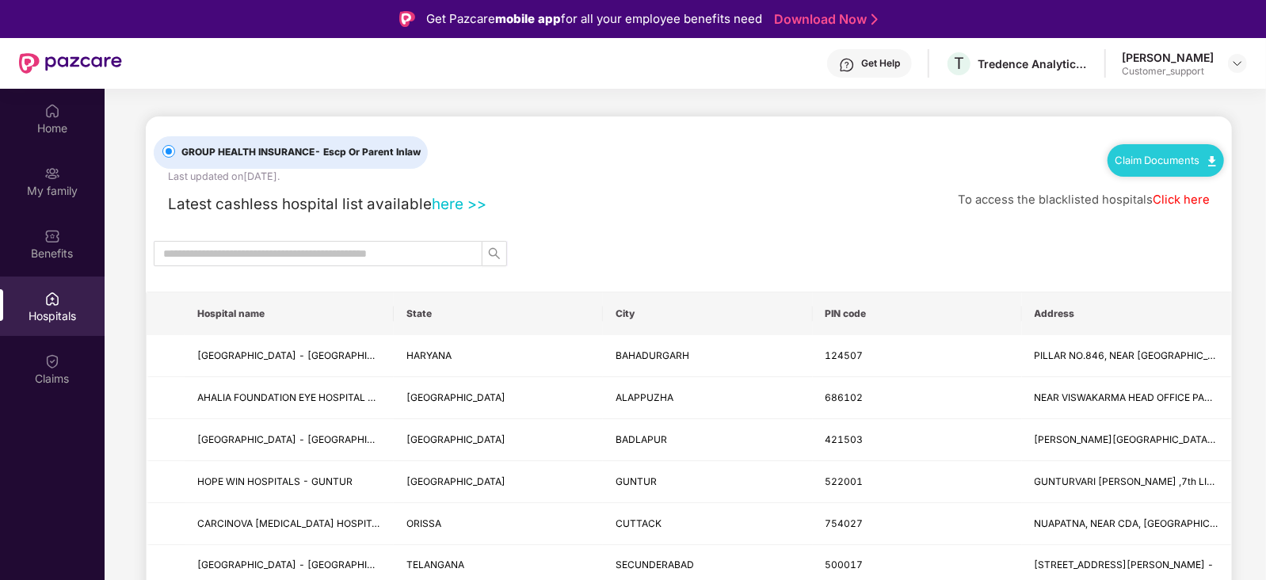
click at [891, 62] on div "Get Help" at bounding box center [880, 63] width 39 height 13
